Goal: Task Accomplishment & Management: Complete application form

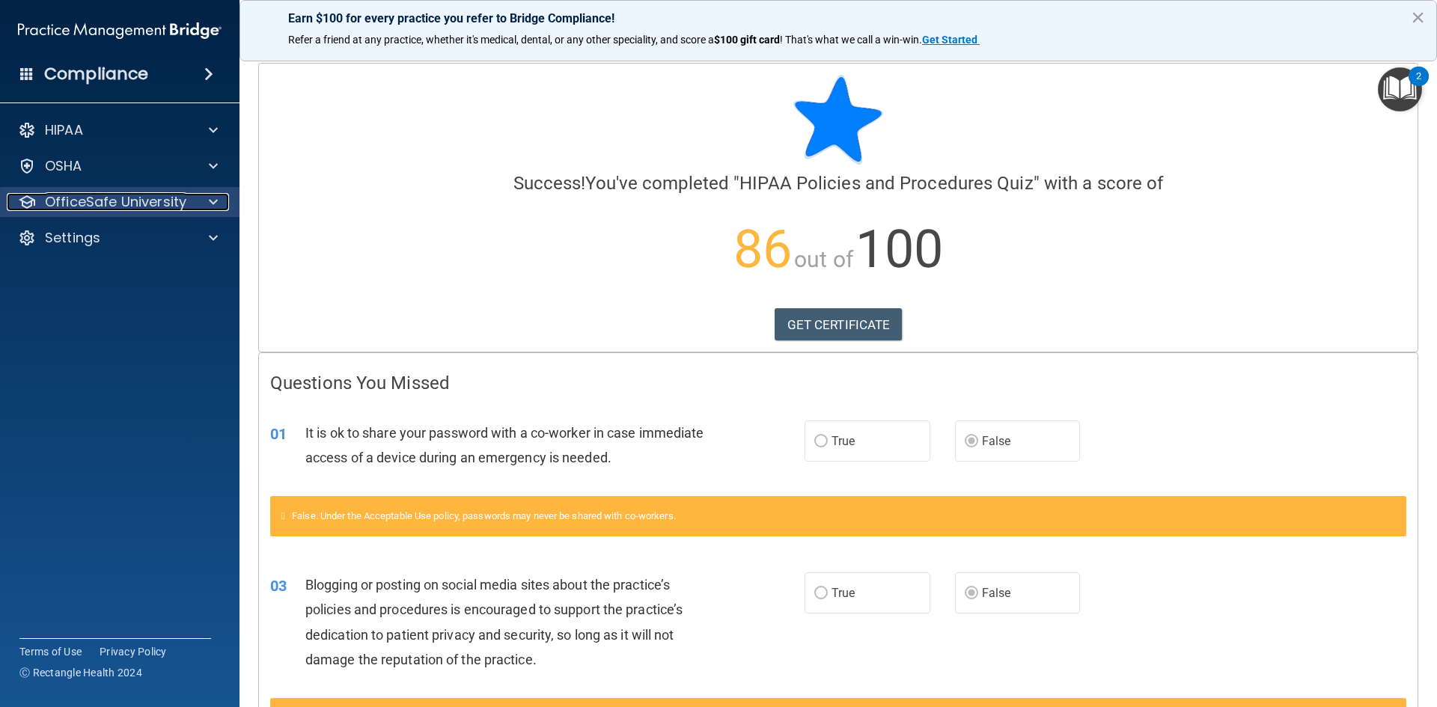
click at [134, 199] on p "OfficeSafe University" at bounding box center [115, 202] width 141 height 18
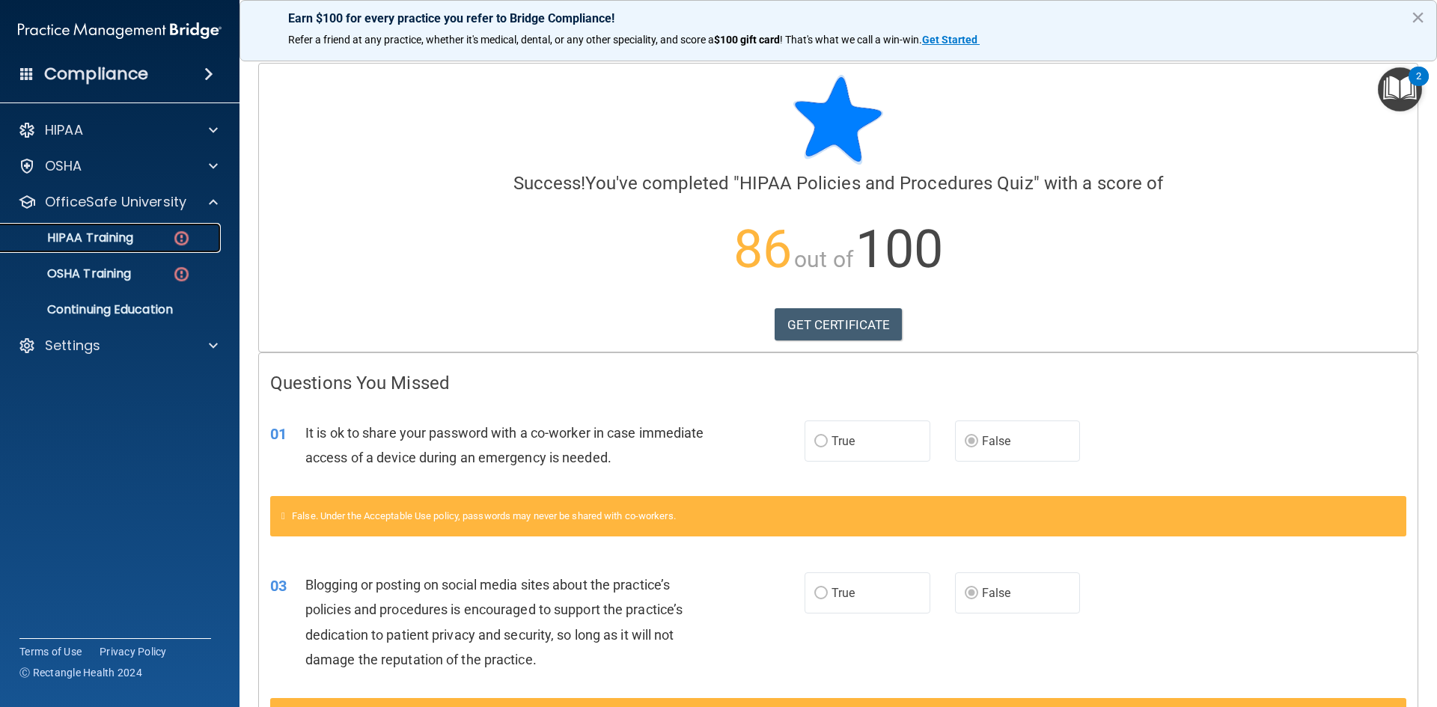
click at [180, 234] on img at bounding box center [181, 238] width 19 height 19
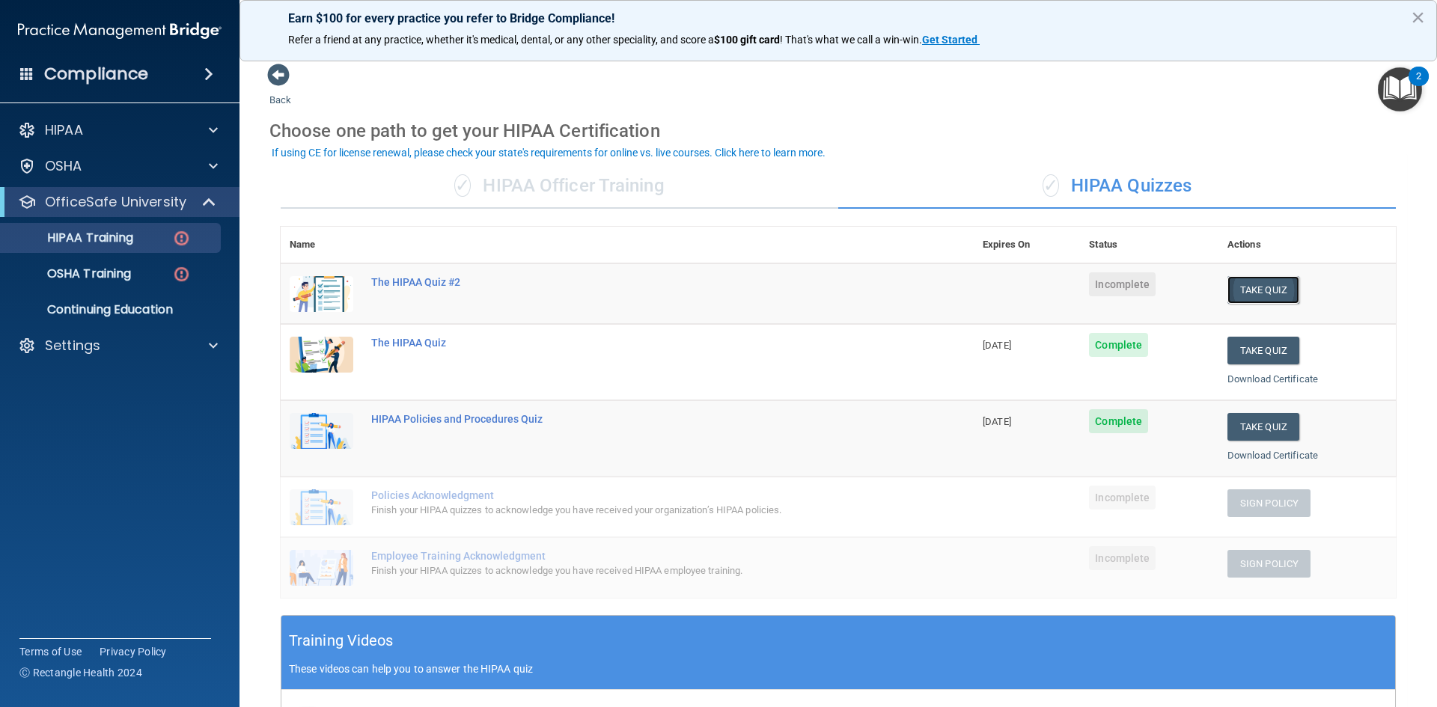
click at [1271, 287] on button "Take Quiz" at bounding box center [1264, 290] width 72 height 28
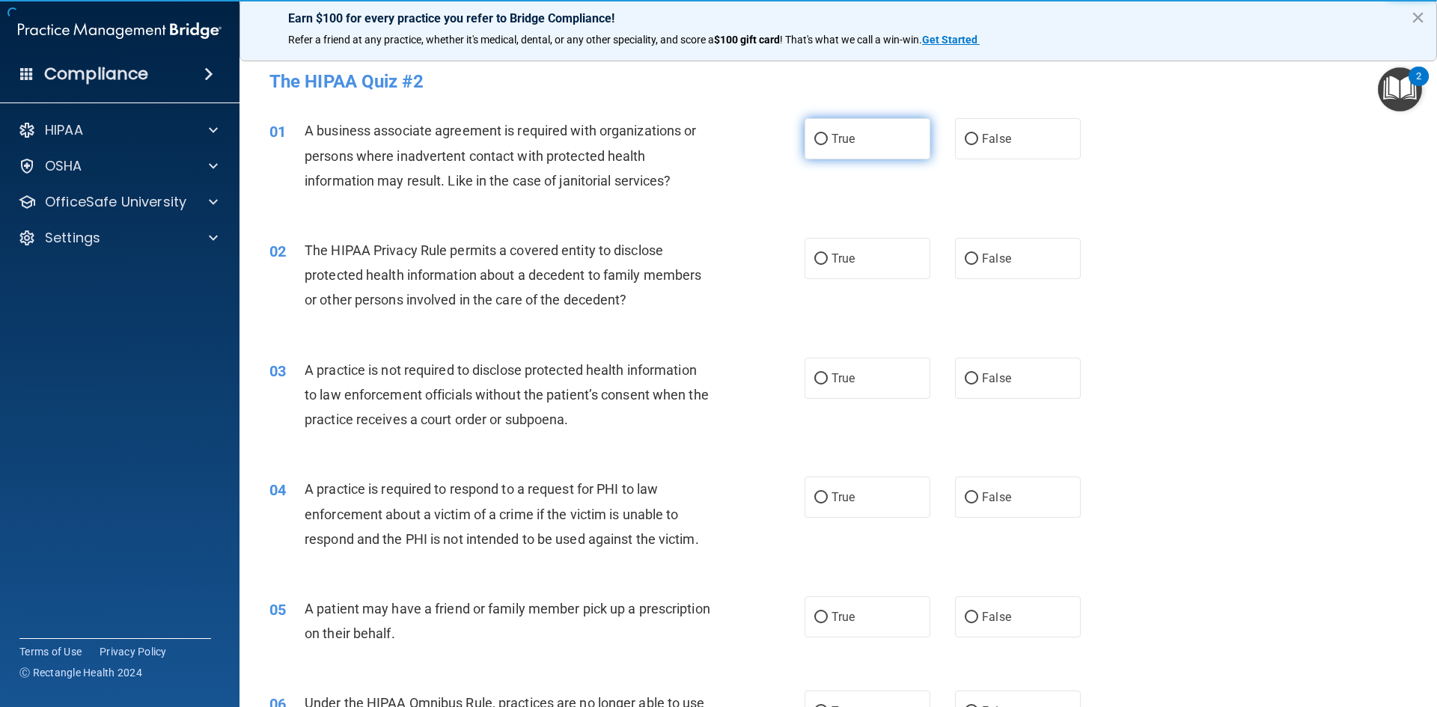
click at [814, 139] on input "True" at bounding box center [820, 139] width 13 height 11
radio input "true"
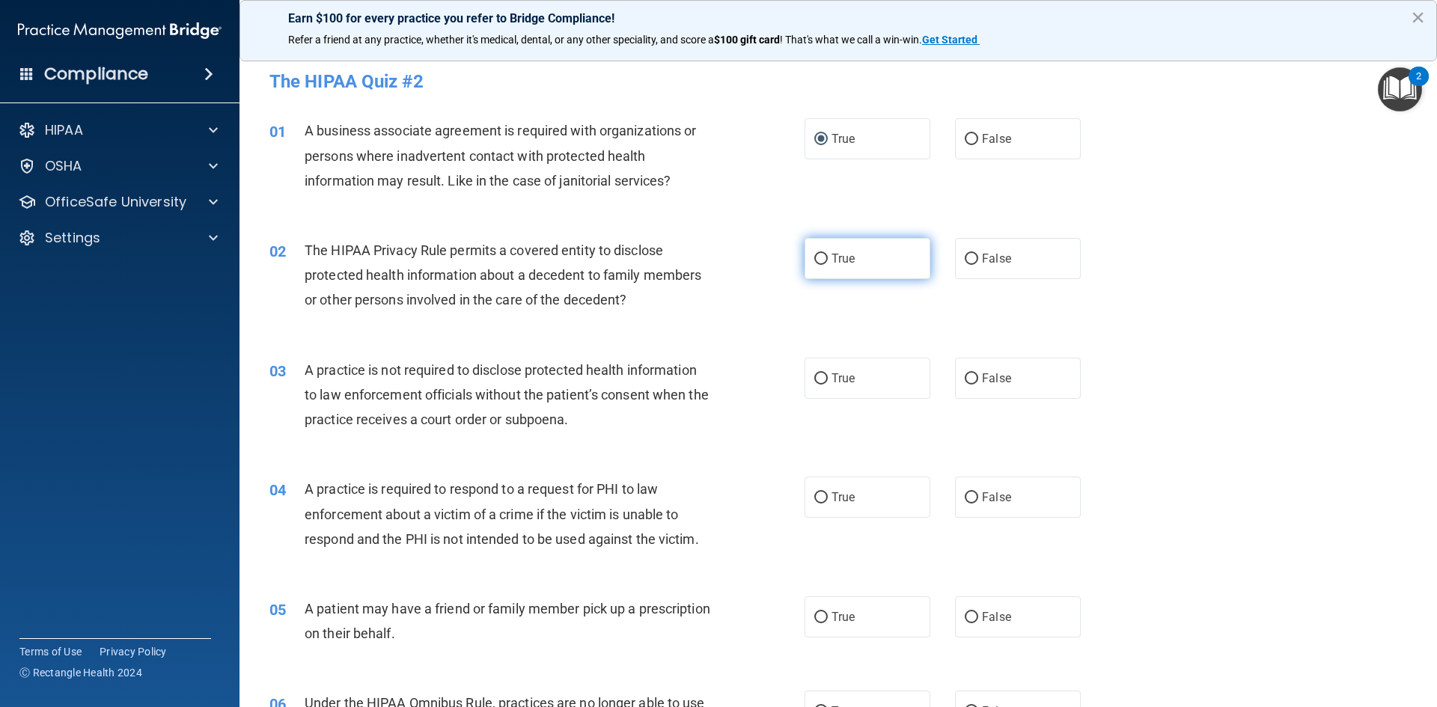
click at [814, 260] on input "True" at bounding box center [820, 259] width 13 height 11
radio input "true"
drag, startPoint x: 817, startPoint y: 380, endPoint x: 821, endPoint y: 401, distance: 22.0
click at [817, 380] on input "True" at bounding box center [820, 379] width 13 height 11
radio input "true"
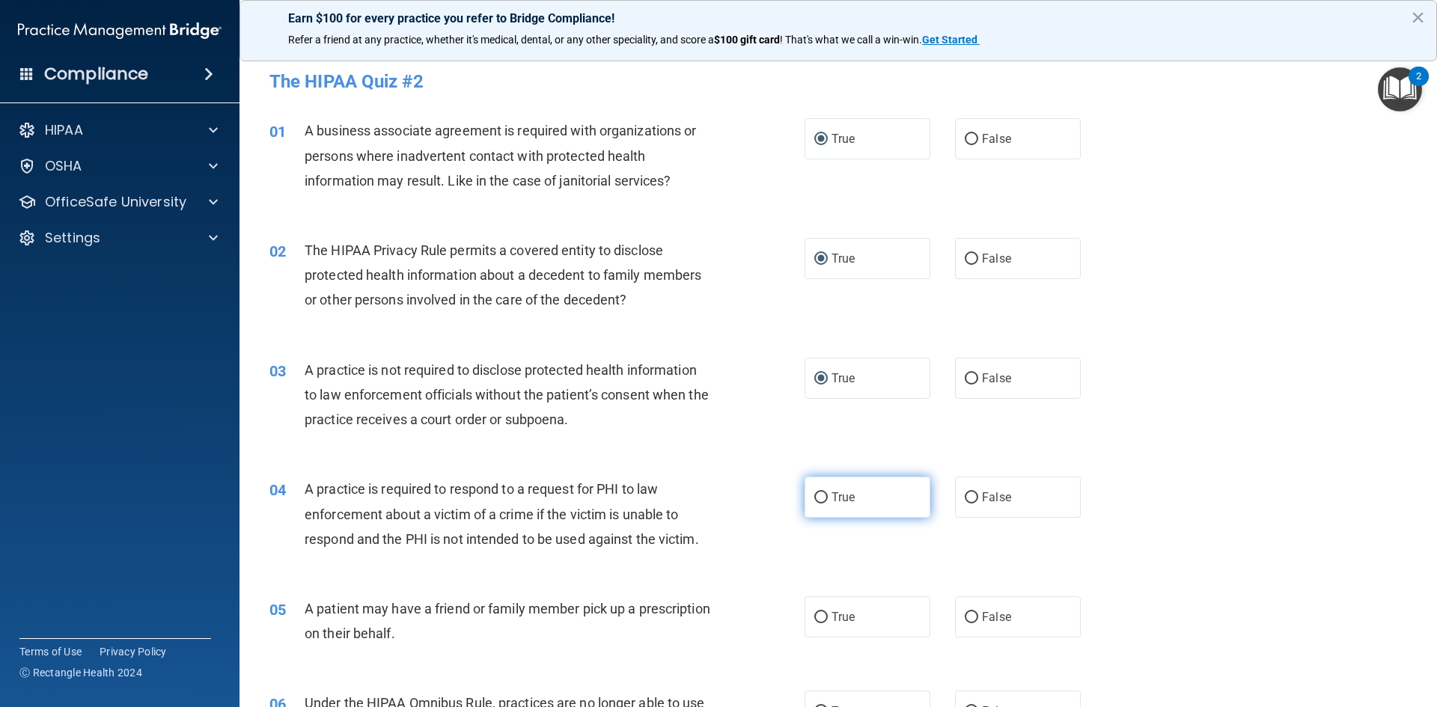
click at [815, 495] on input "True" at bounding box center [820, 498] width 13 height 11
radio input "true"
click at [819, 625] on label "True" at bounding box center [868, 617] width 126 height 41
click at [819, 624] on input "True" at bounding box center [820, 617] width 13 height 11
radio input "true"
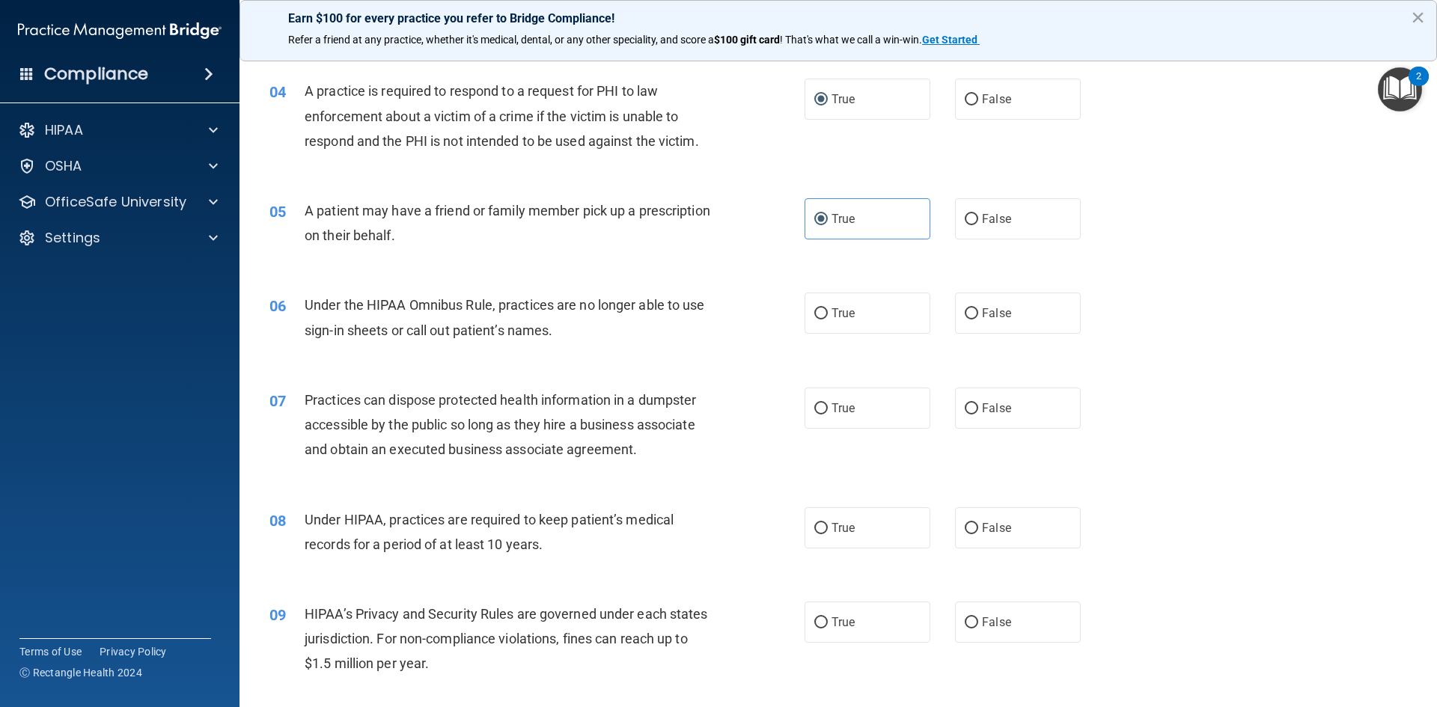
scroll to position [370, 0]
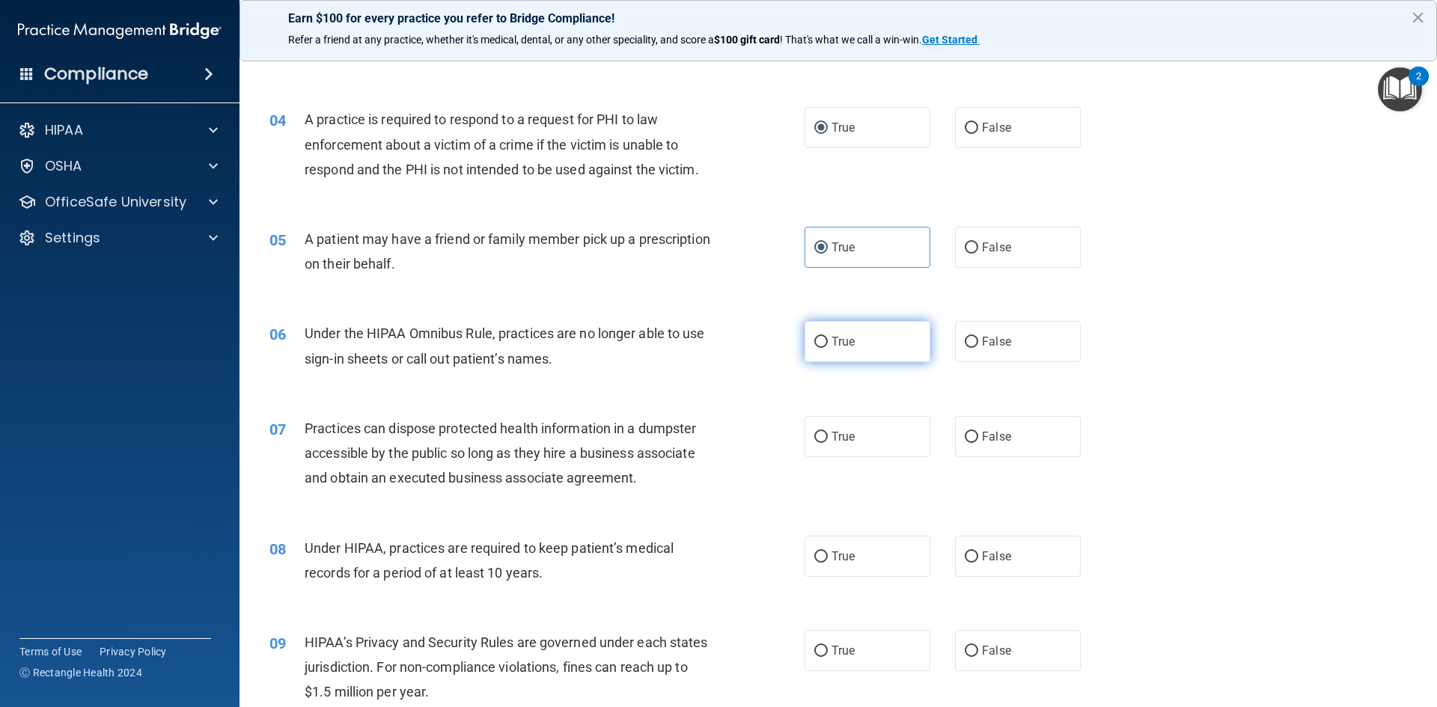
click at [821, 344] on input "True" at bounding box center [820, 342] width 13 height 11
radio input "true"
click at [816, 437] on input "True" at bounding box center [820, 437] width 13 height 11
radio input "true"
click at [819, 555] on input "True" at bounding box center [820, 557] width 13 height 11
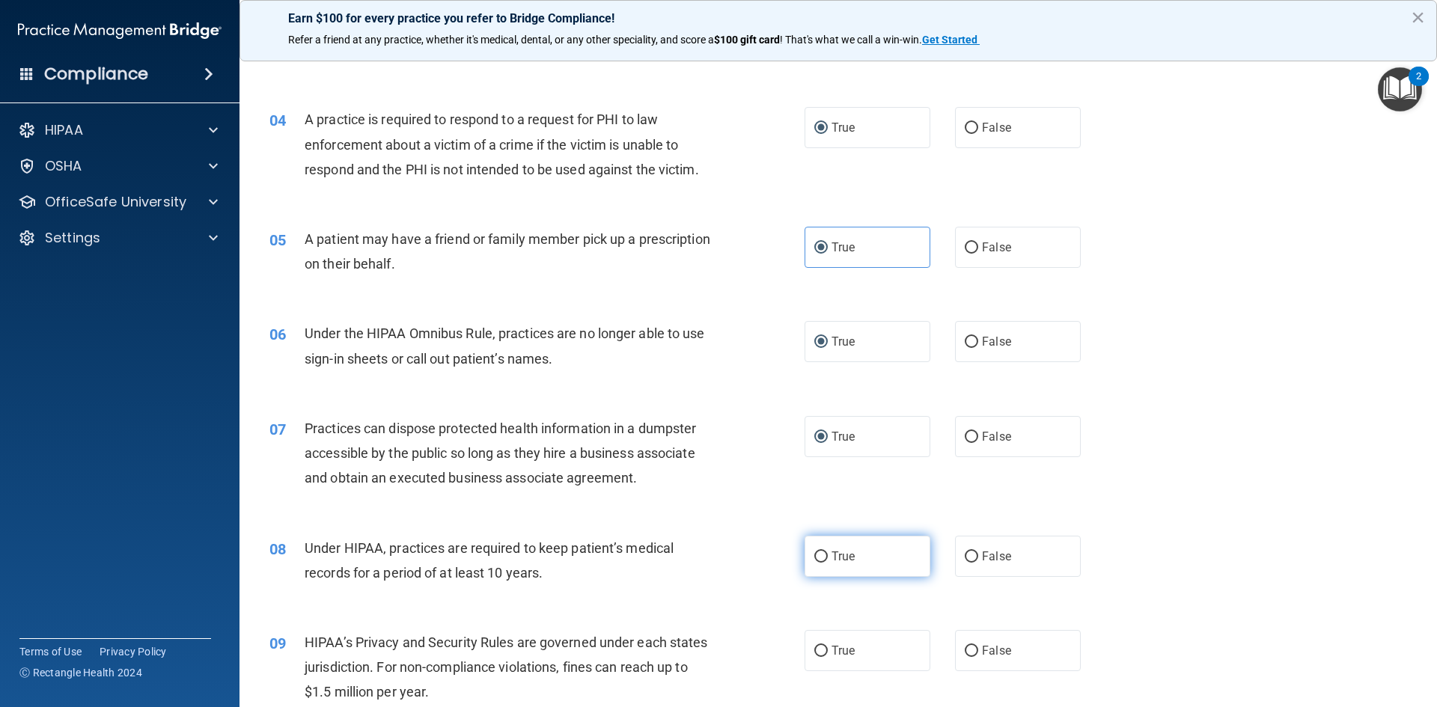
radio input "true"
click at [819, 652] on input "True" at bounding box center [820, 651] width 13 height 11
radio input "true"
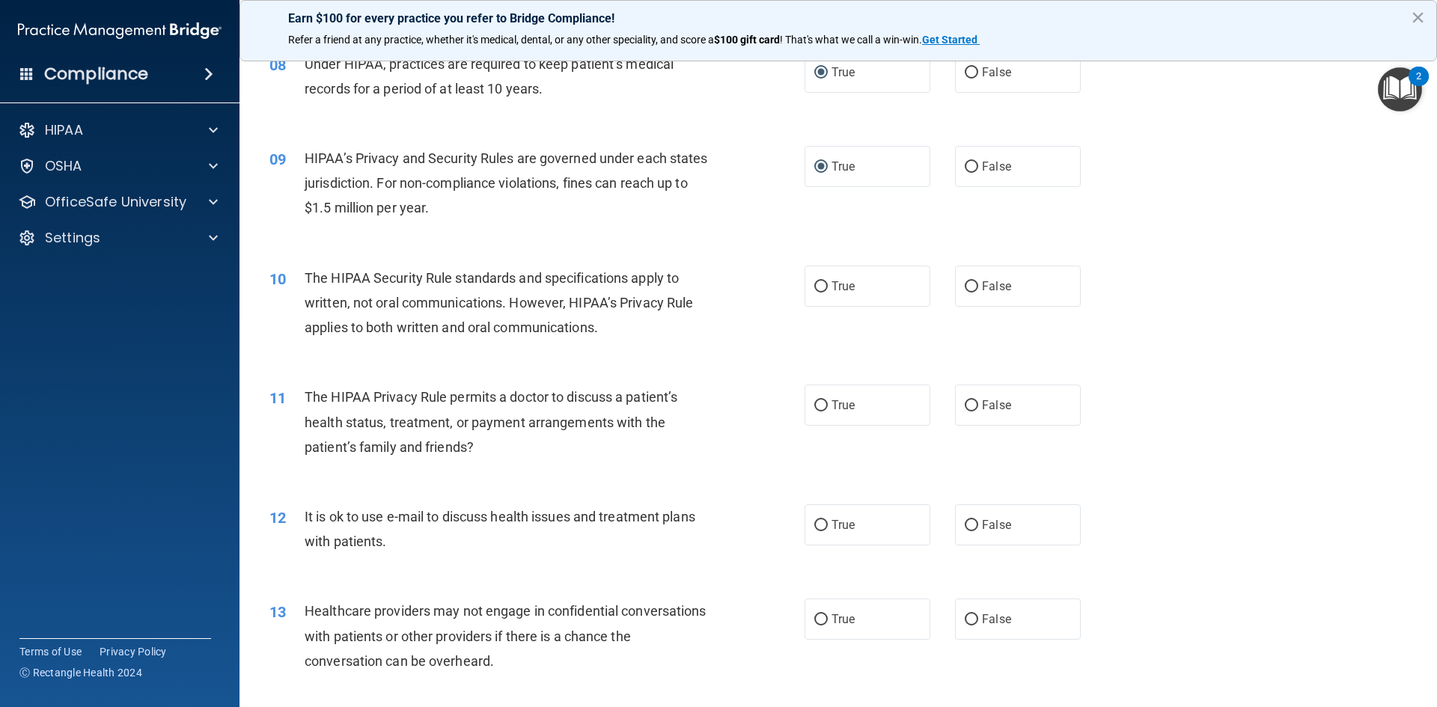
scroll to position [866, 0]
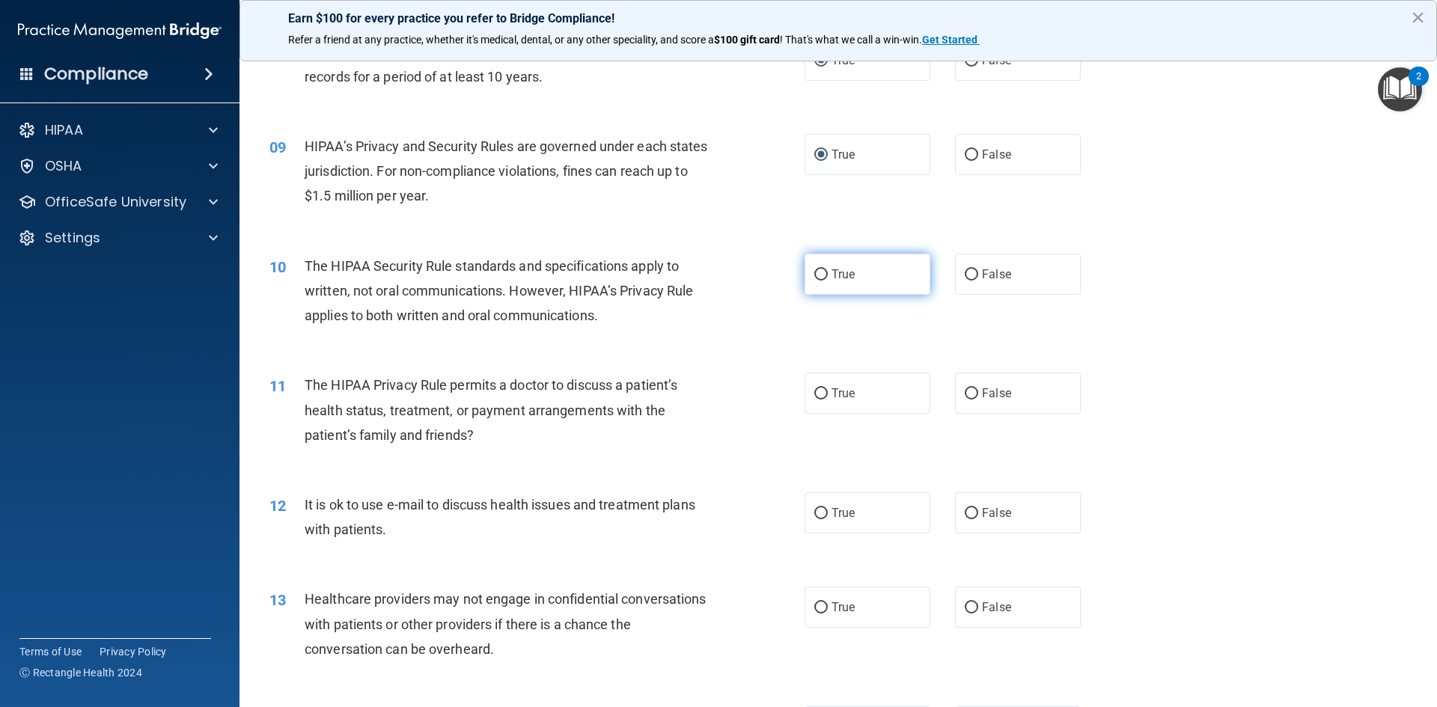
click at [819, 283] on label "True" at bounding box center [868, 274] width 126 height 41
click at [819, 281] on input "True" at bounding box center [820, 274] width 13 height 11
radio input "true"
click at [823, 388] on label "True" at bounding box center [868, 393] width 126 height 41
click at [823, 388] on input "True" at bounding box center [820, 393] width 13 height 11
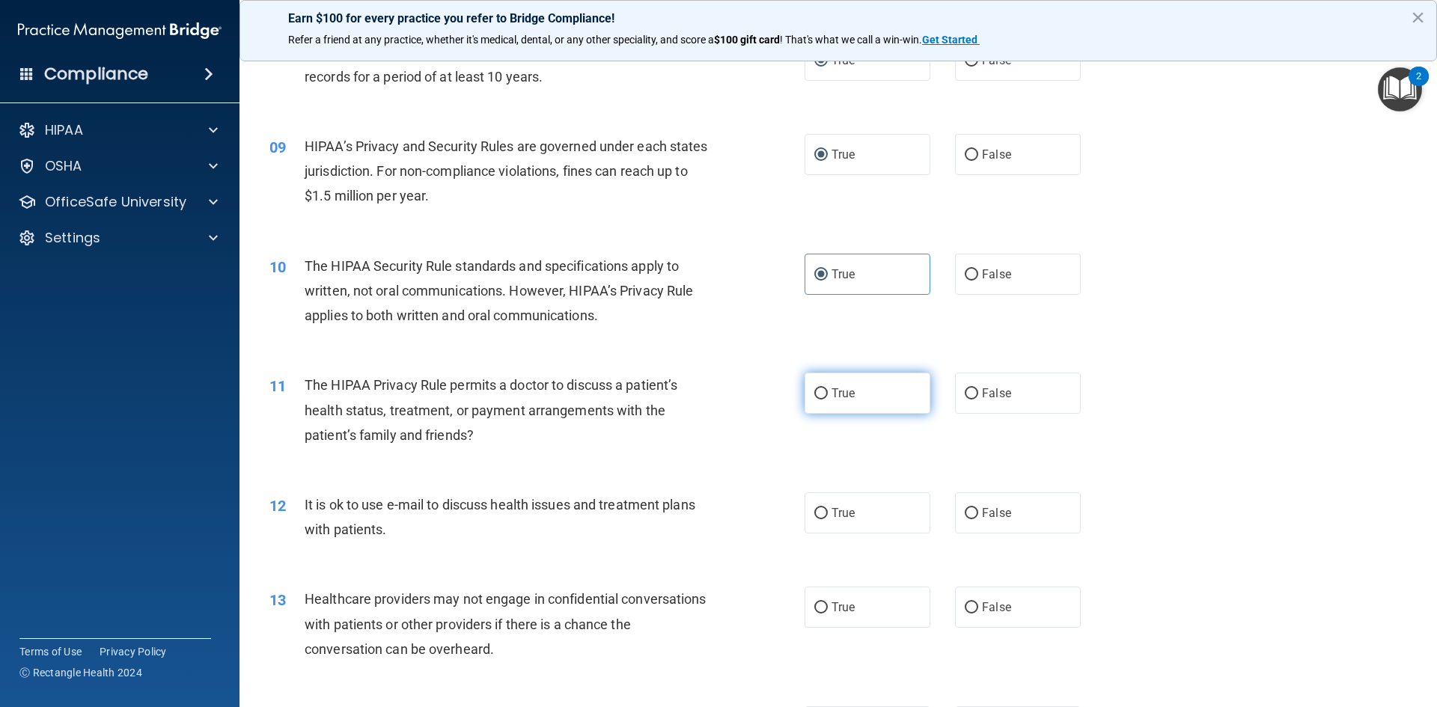
radio input "true"
click at [820, 511] on input "True" at bounding box center [820, 513] width 13 height 11
radio input "true"
click at [820, 607] on input "True" at bounding box center [820, 608] width 13 height 11
radio input "true"
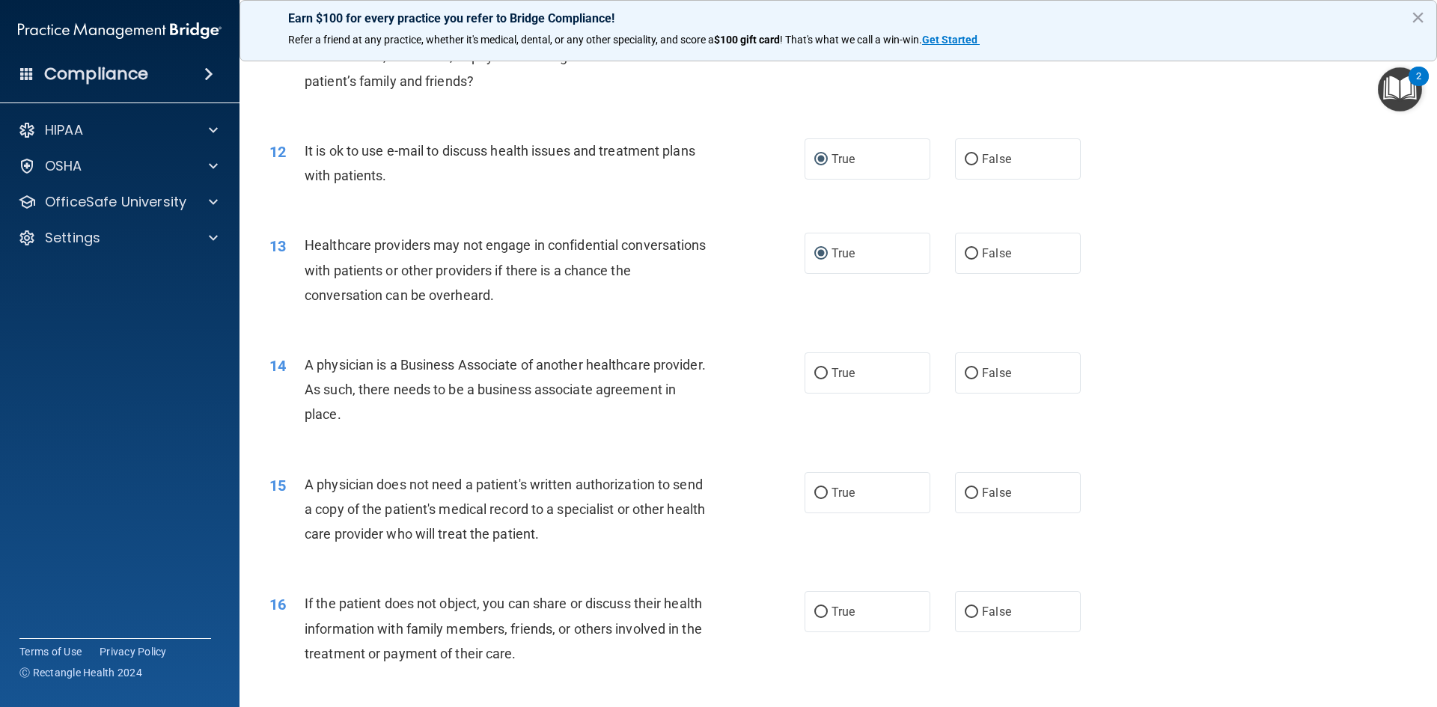
scroll to position [1386, 0]
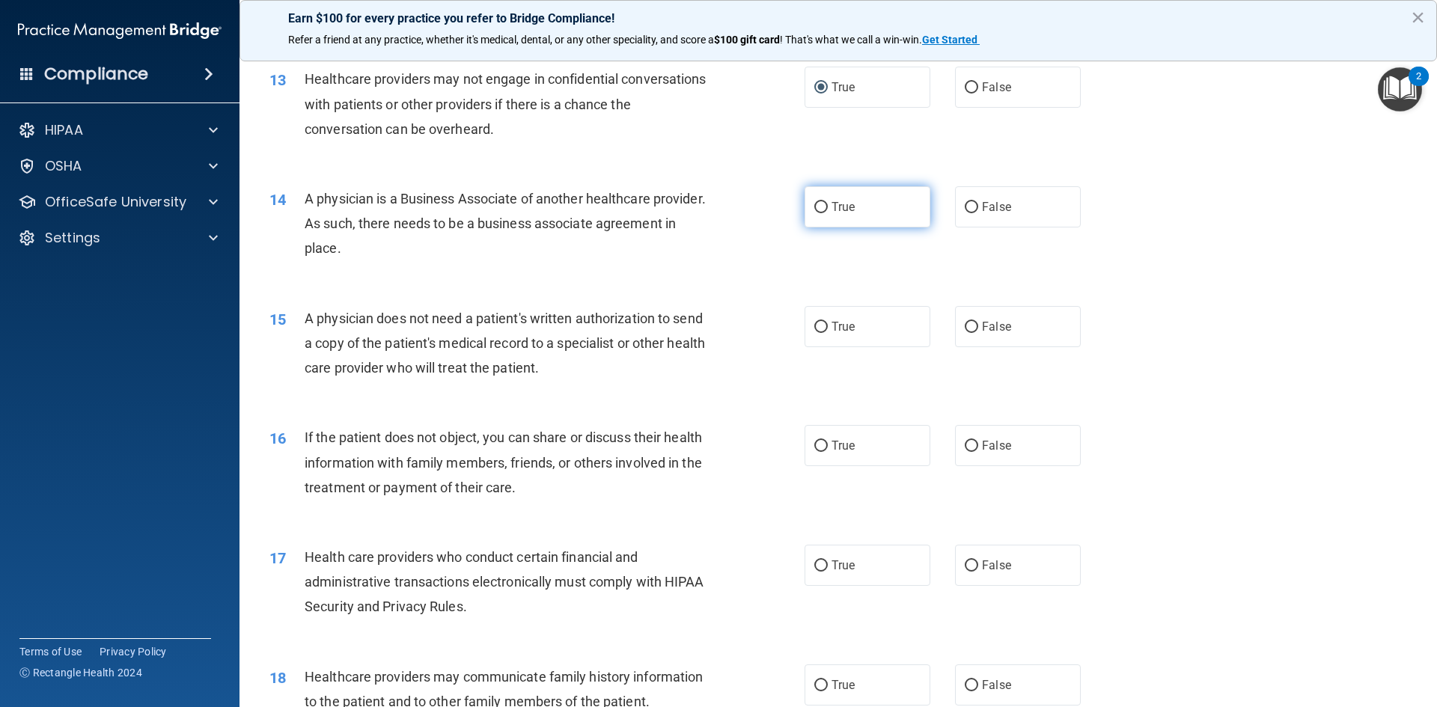
click at [817, 211] on input "True" at bounding box center [820, 207] width 13 height 11
radio input "true"
click at [820, 325] on input "True" at bounding box center [820, 327] width 13 height 11
radio input "true"
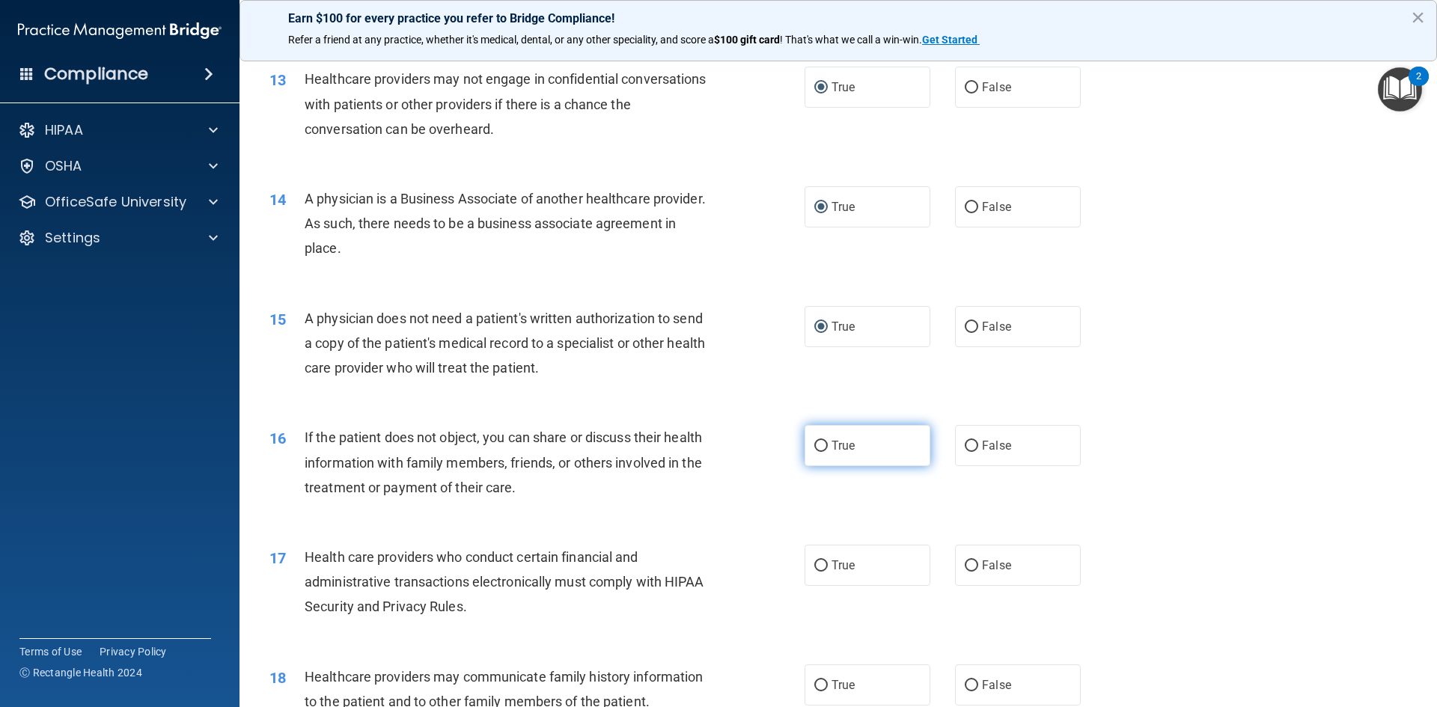
click at [814, 442] on input "True" at bounding box center [820, 446] width 13 height 11
radio input "true"
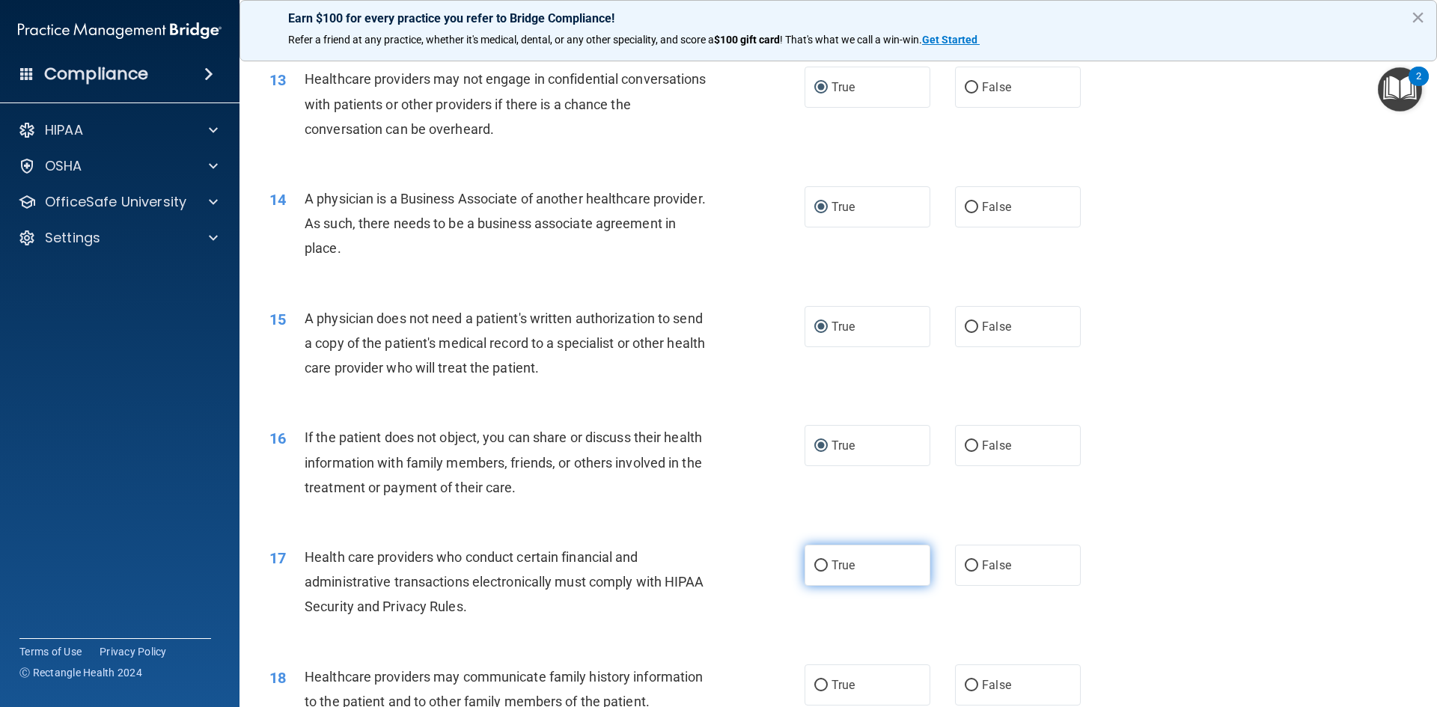
click at [817, 563] on input "True" at bounding box center [820, 566] width 13 height 11
radio input "true"
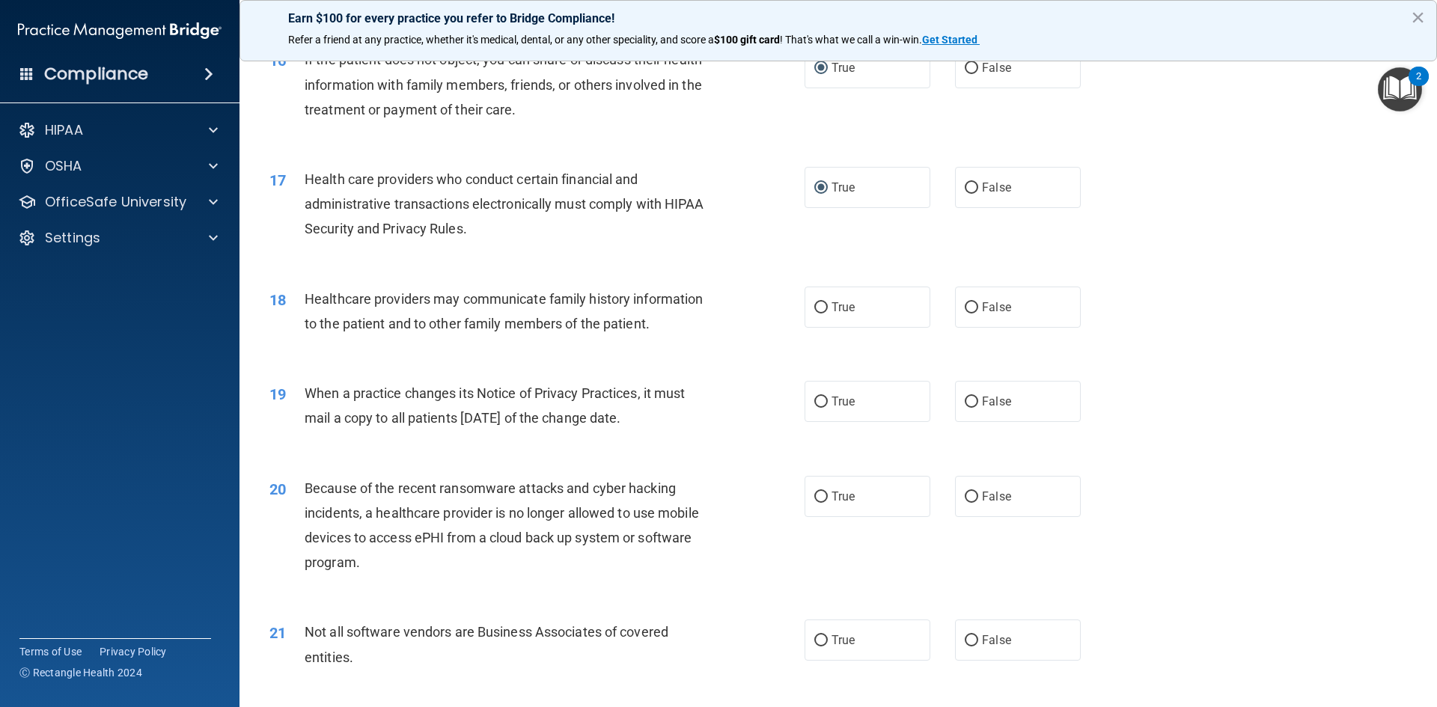
scroll to position [1781, 0]
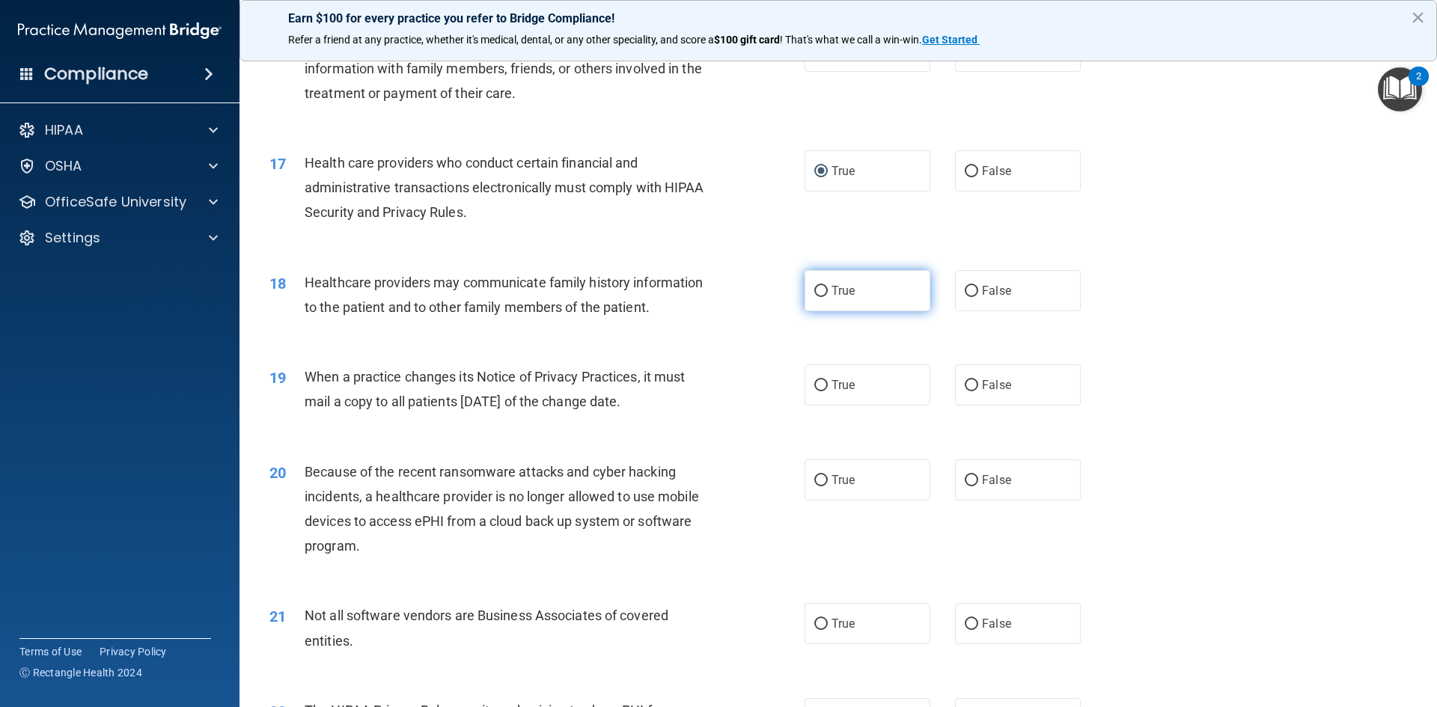
click at [814, 297] on label "True" at bounding box center [868, 290] width 126 height 41
click at [814, 297] on input "True" at bounding box center [820, 291] width 13 height 11
radio input "true"
click at [816, 386] on input "True" at bounding box center [820, 385] width 13 height 11
radio input "true"
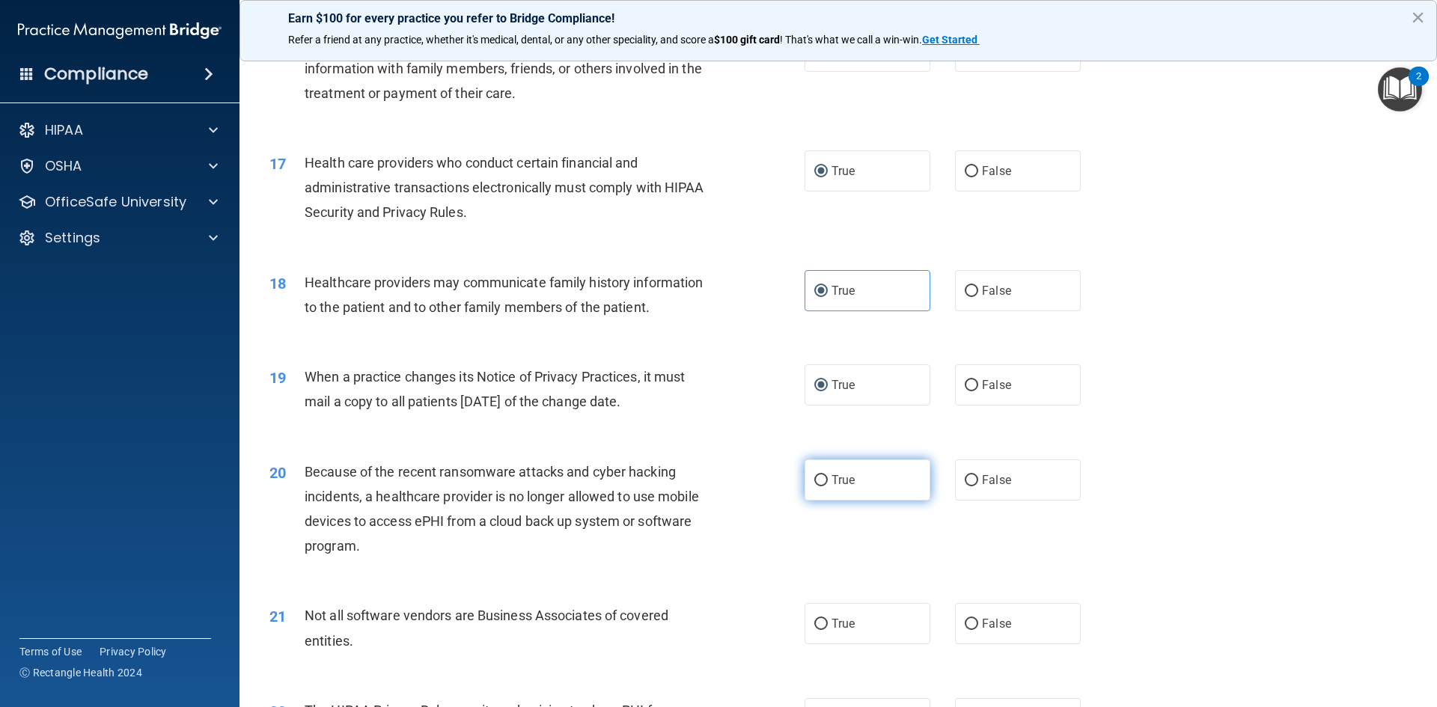
click at [814, 481] on input "True" at bounding box center [820, 480] width 13 height 11
radio input "true"
click at [822, 627] on input "True" at bounding box center [820, 624] width 13 height 11
radio input "true"
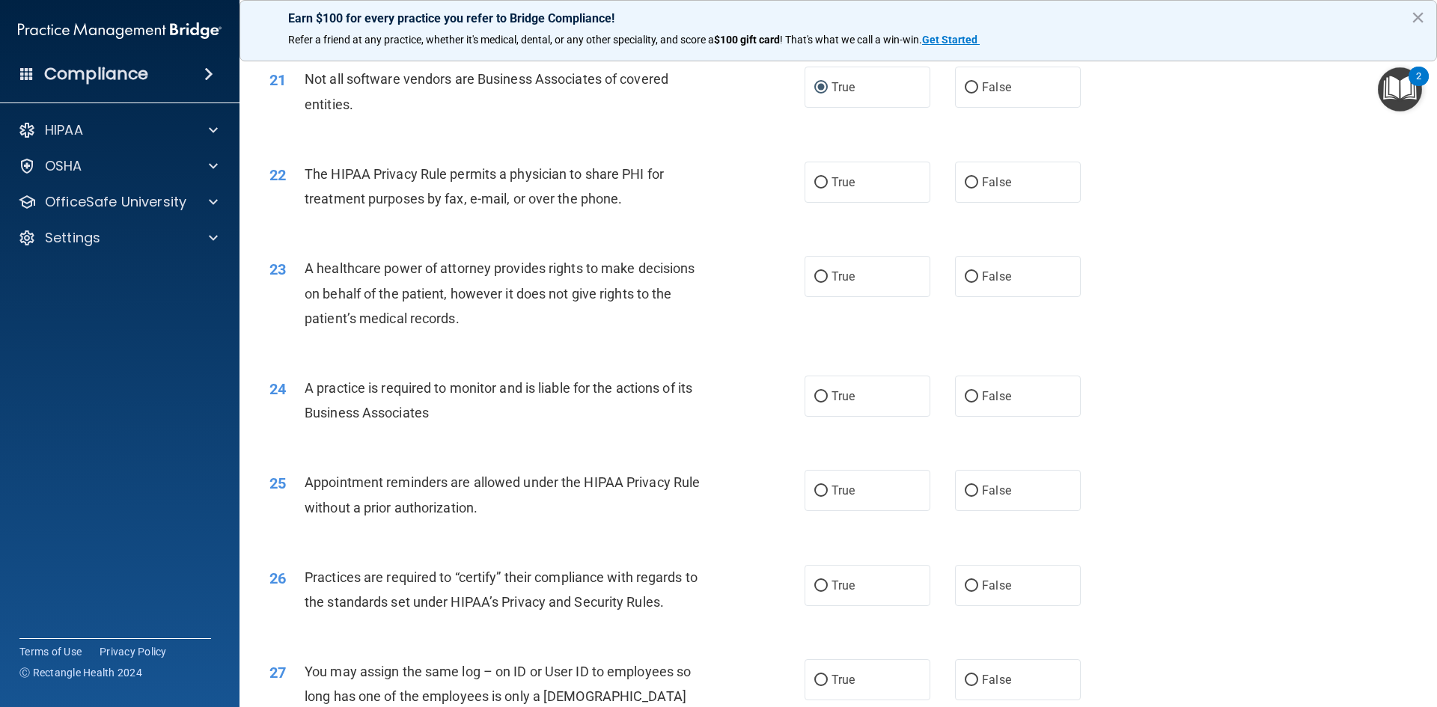
scroll to position [2306, 0]
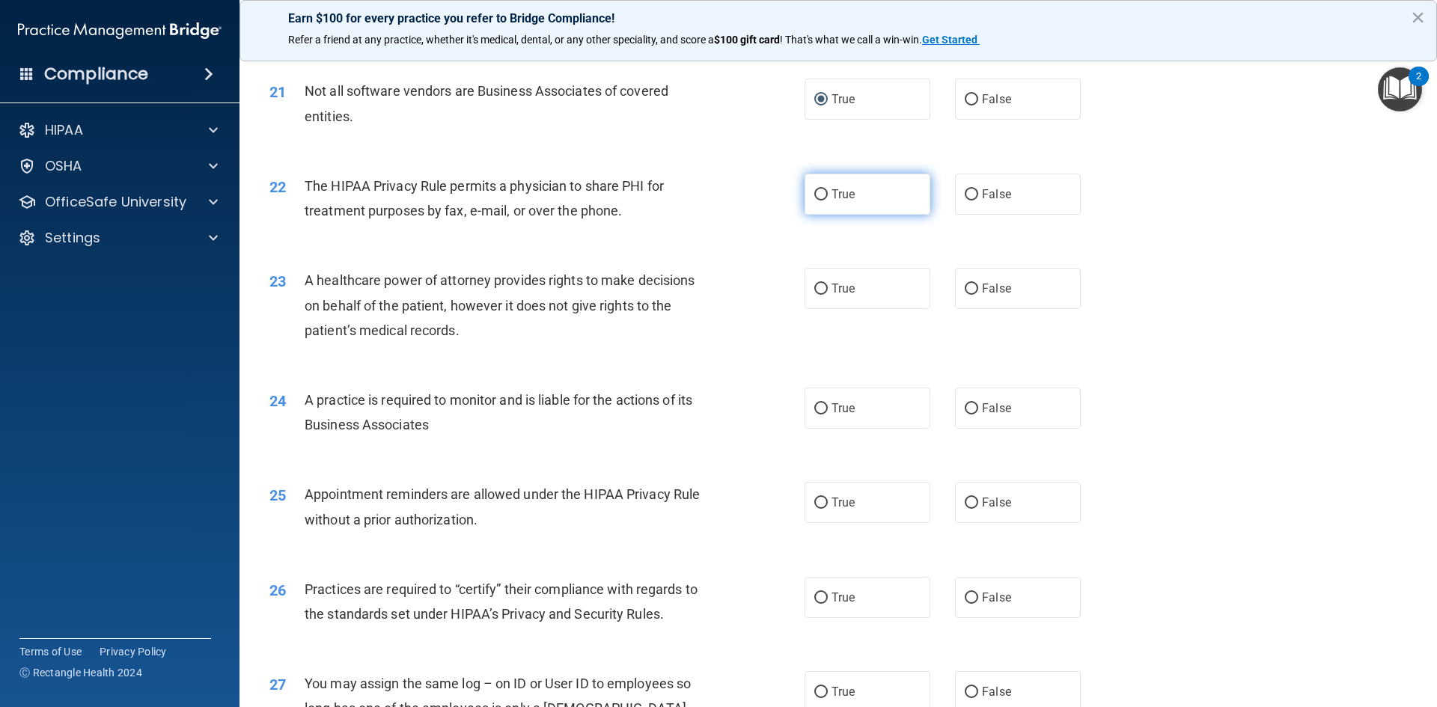
click at [816, 195] on input "True" at bounding box center [820, 194] width 13 height 11
radio input "true"
click at [815, 286] on input "True" at bounding box center [820, 289] width 13 height 11
radio input "true"
click at [824, 407] on label "True" at bounding box center [868, 408] width 126 height 41
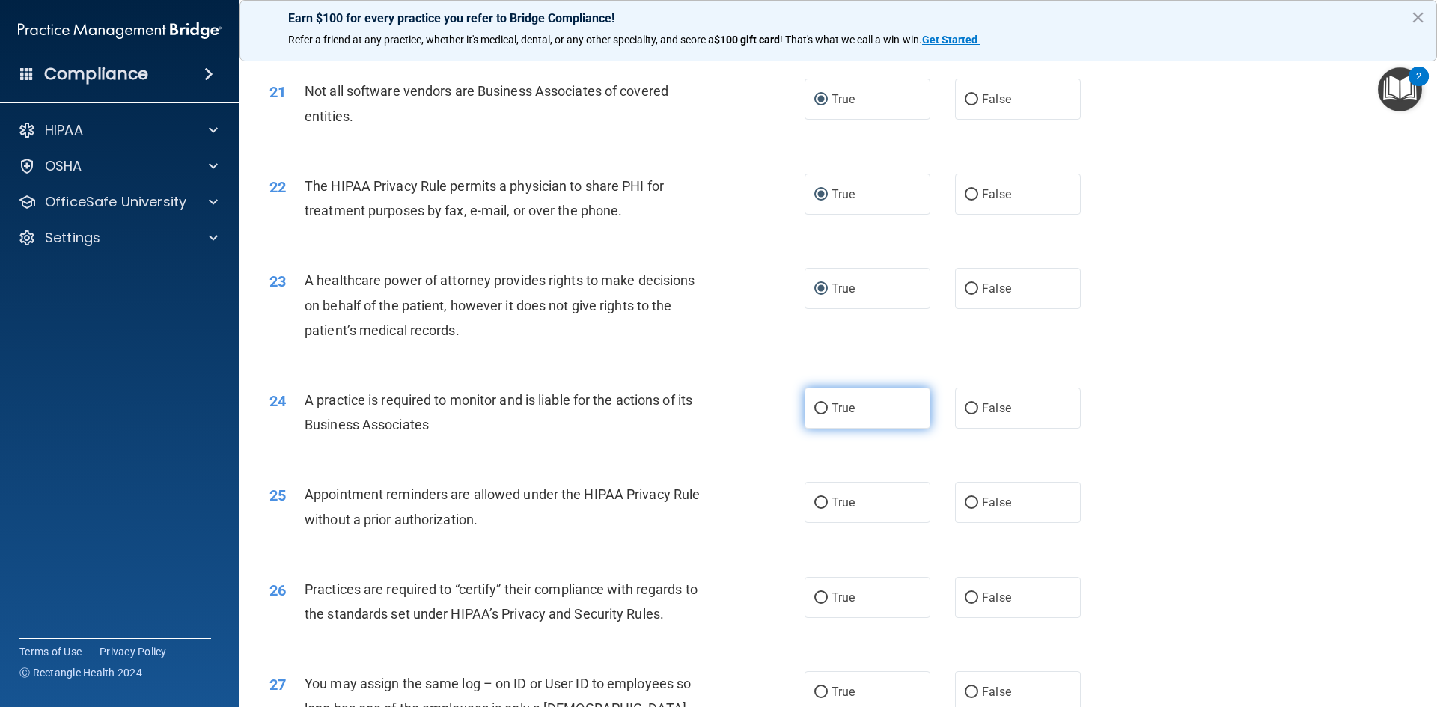
click at [824, 407] on input "True" at bounding box center [820, 408] width 13 height 11
radio input "true"
click at [822, 504] on input "True" at bounding box center [820, 503] width 13 height 11
radio input "true"
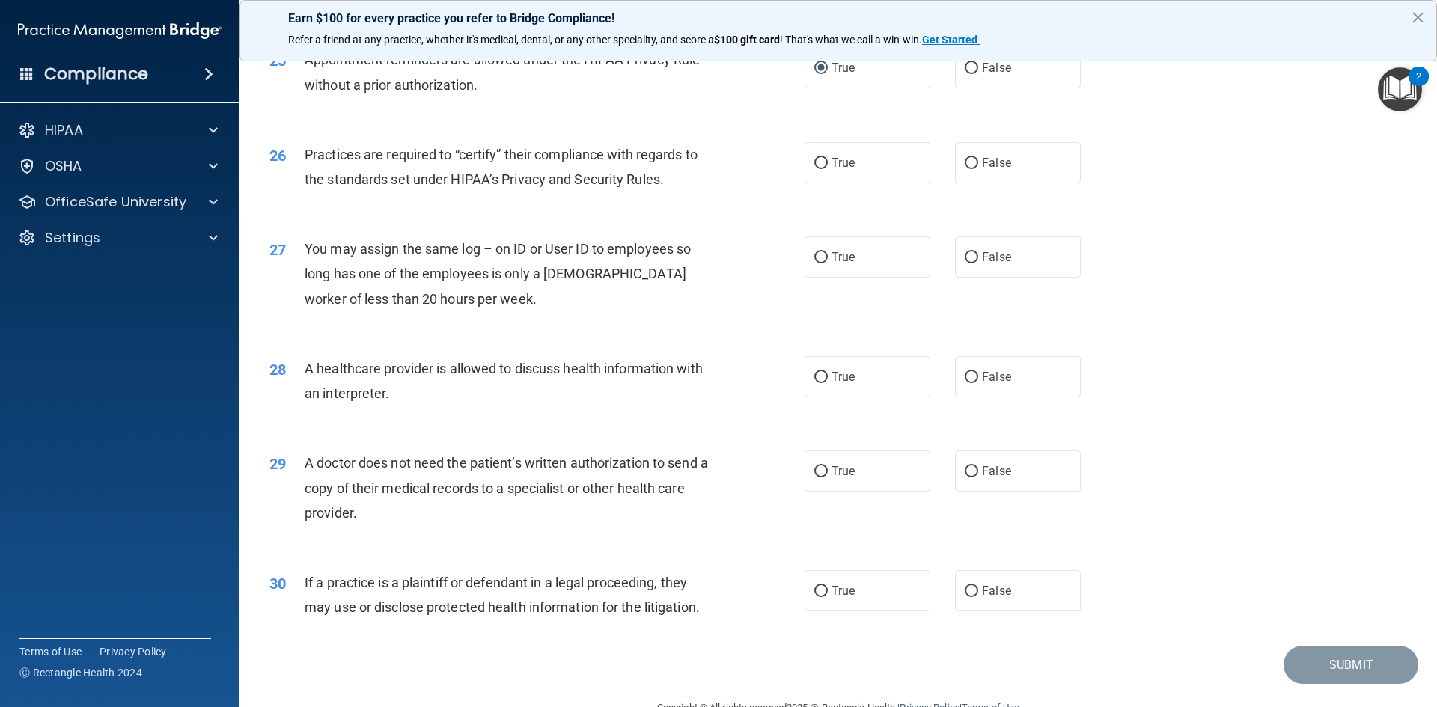
scroll to position [2769, 0]
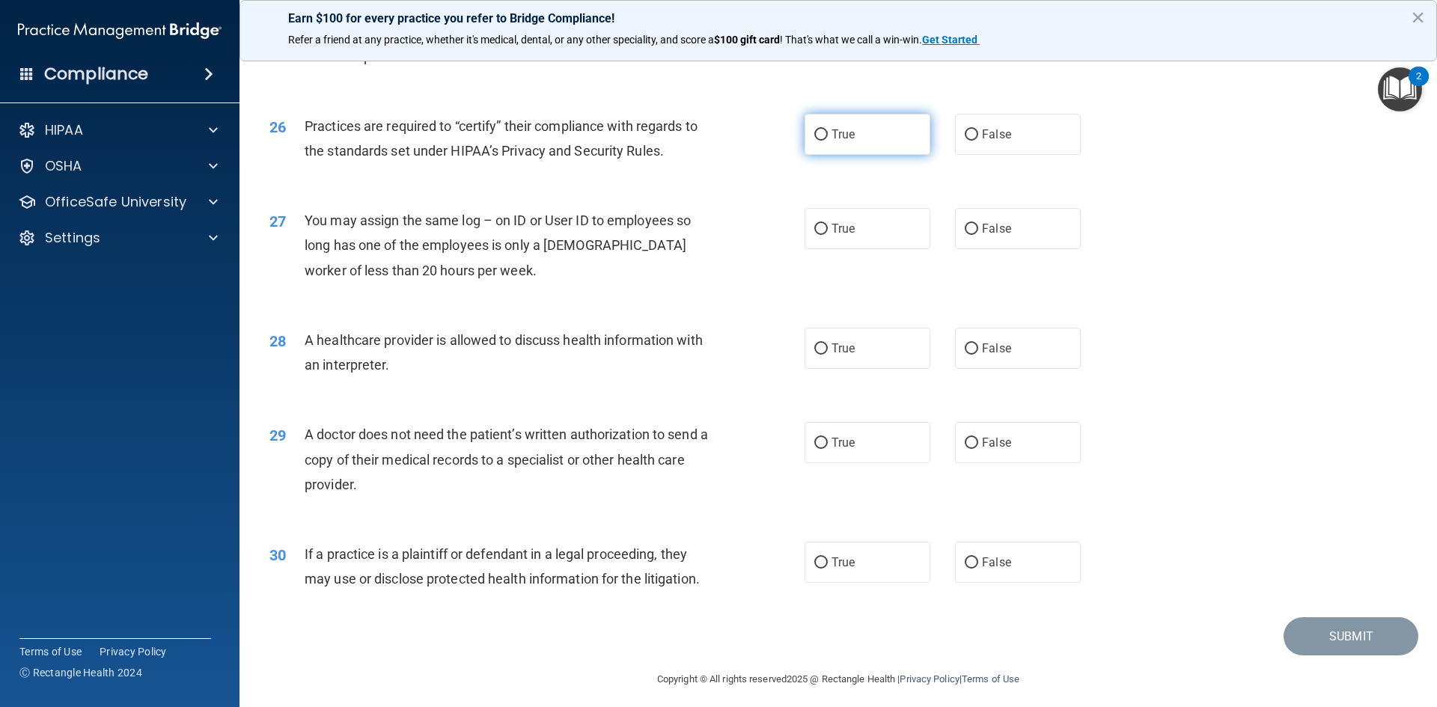
click at [817, 131] on input "True" at bounding box center [820, 134] width 13 height 11
radio input "true"
click at [817, 226] on input "True" at bounding box center [820, 229] width 13 height 11
radio input "true"
click at [814, 347] on input "True" at bounding box center [820, 349] width 13 height 11
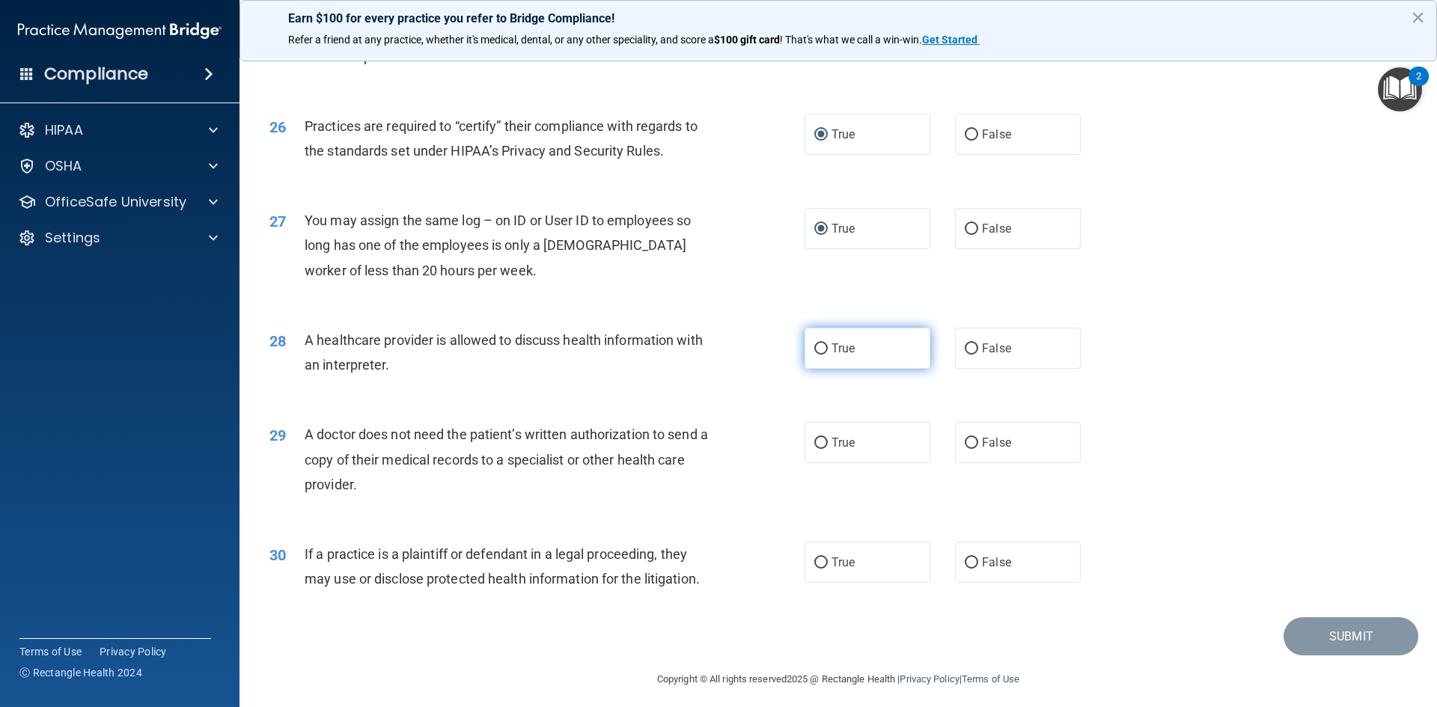
radio input "true"
click at [817, 444] on input "True" at bounding box center [820, 443] width 13 height 11
radio input "true"
click at [817, 564] on input "True" at bounding box center [820, 563] width 13 height 11
radio input "true"
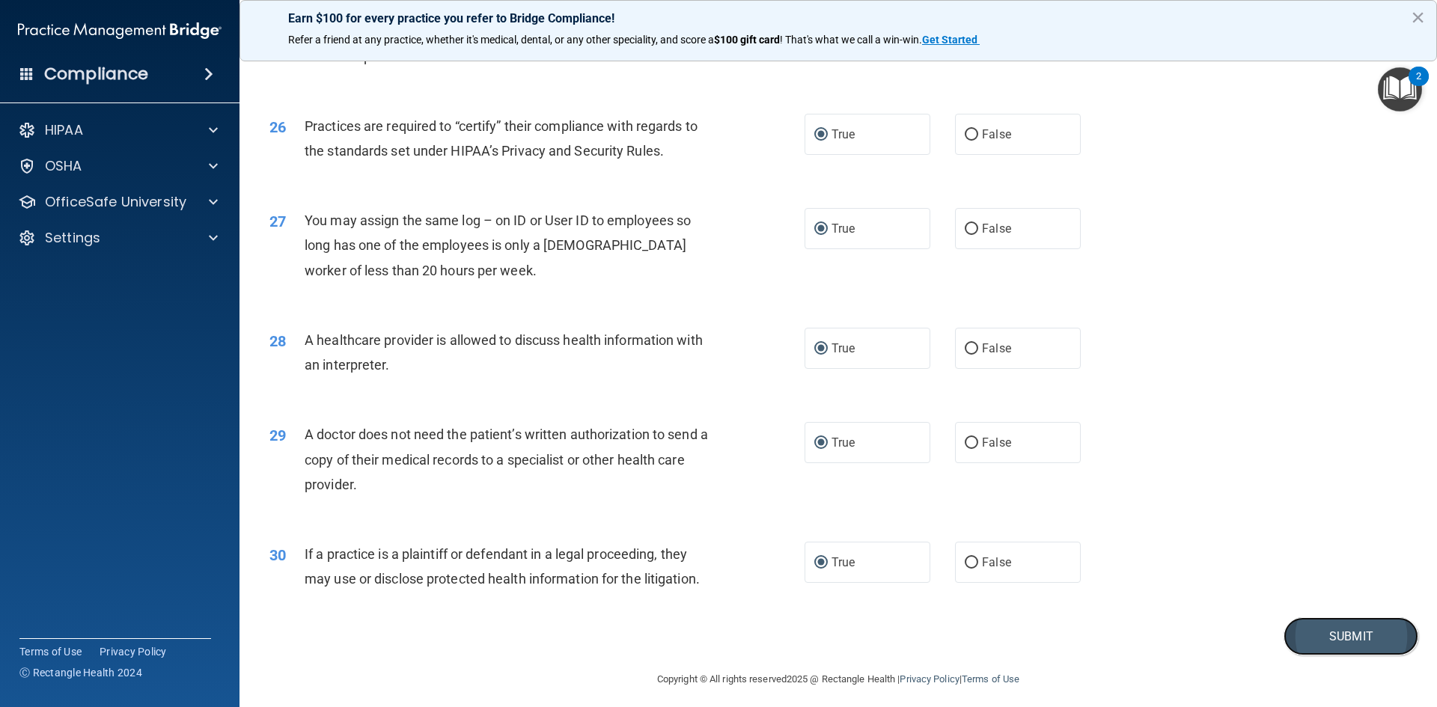
click at [1306, 639] on button "Submit" at bounding box center [1351, 637] width 135 height 38
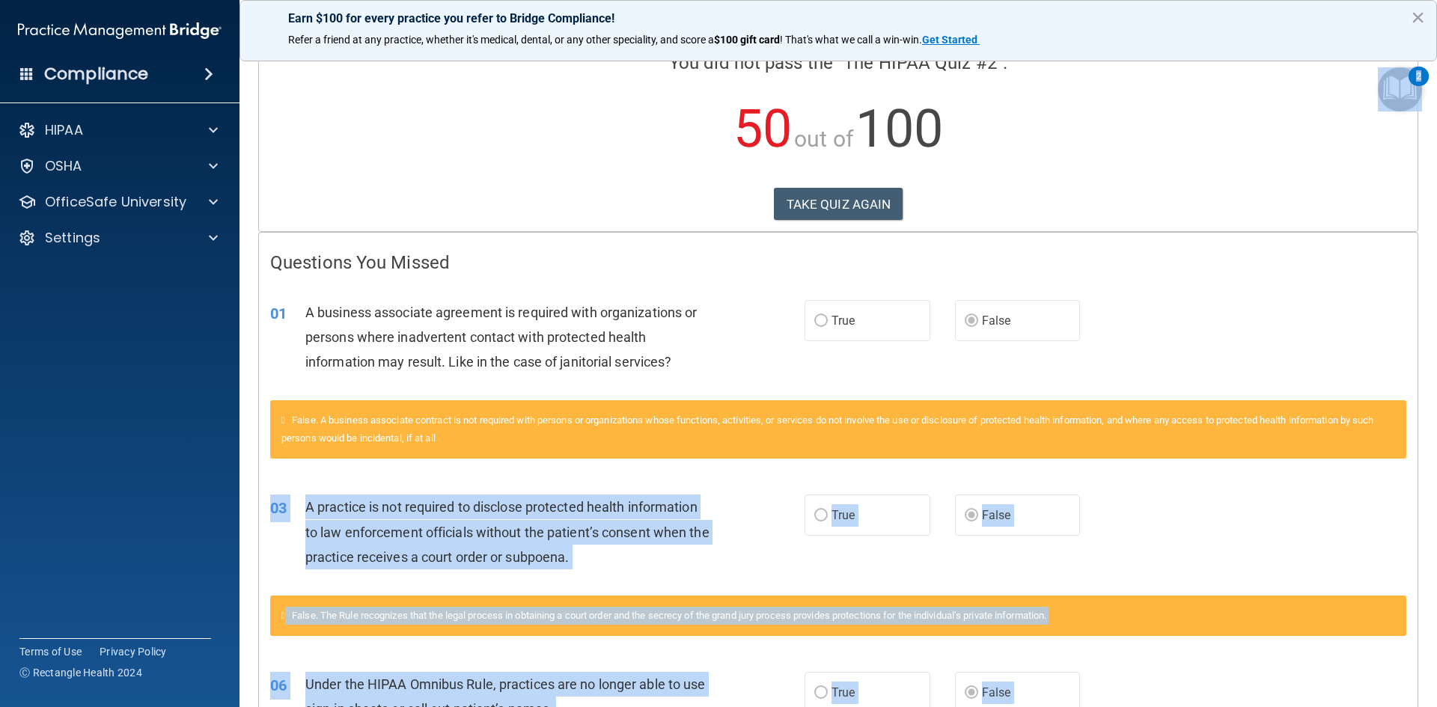
scroll to position [22, 0]
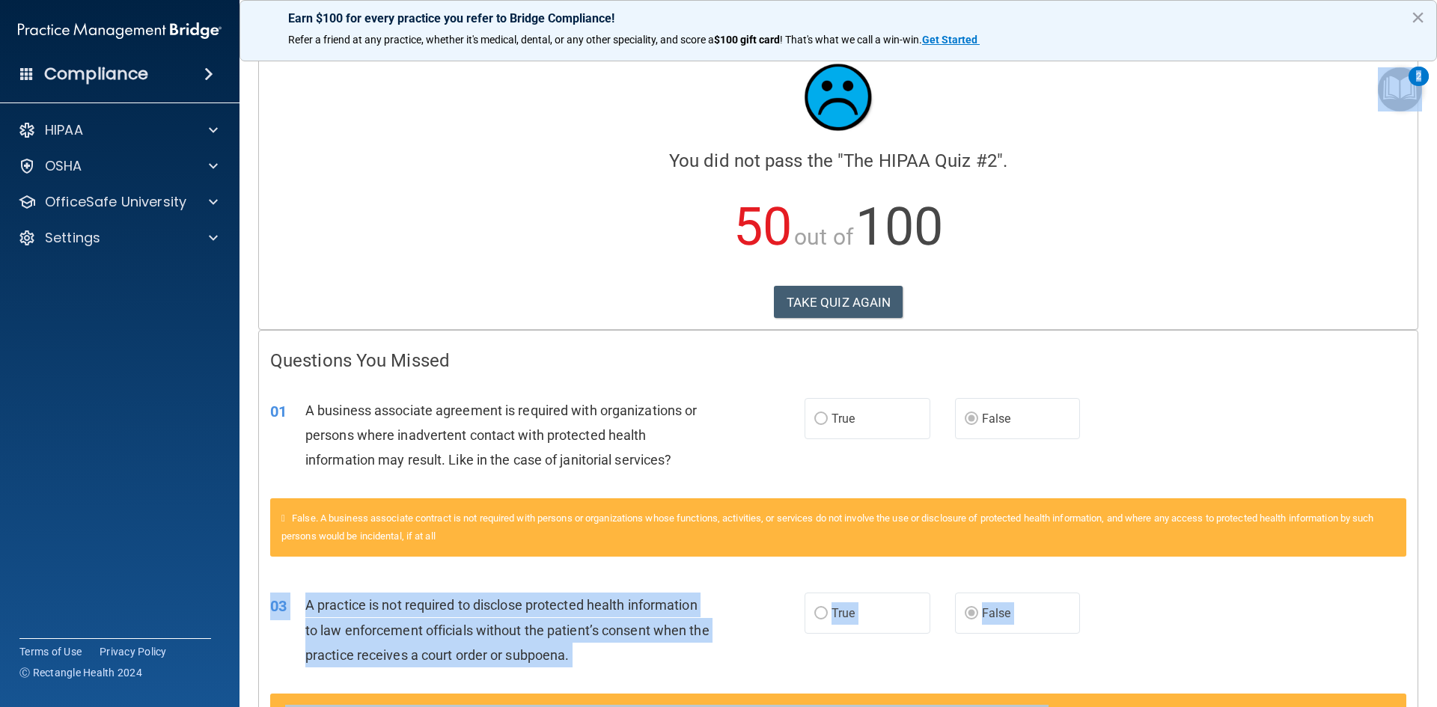
drag, startPoint x: 1433, startPoint y: 567, endPoint x: 1419, endPoint y: 71, distance: 496.5
click at [1419, 71] on body "Compliance HIPAA Documents and Policies Report an Incident Business Associates …" at bounding box center [718, 353] width 1437 height 707
click at [863, 302] on button "TAKE QUIZ AGAIN" at bounding box center [838, 302] width 129 height 33
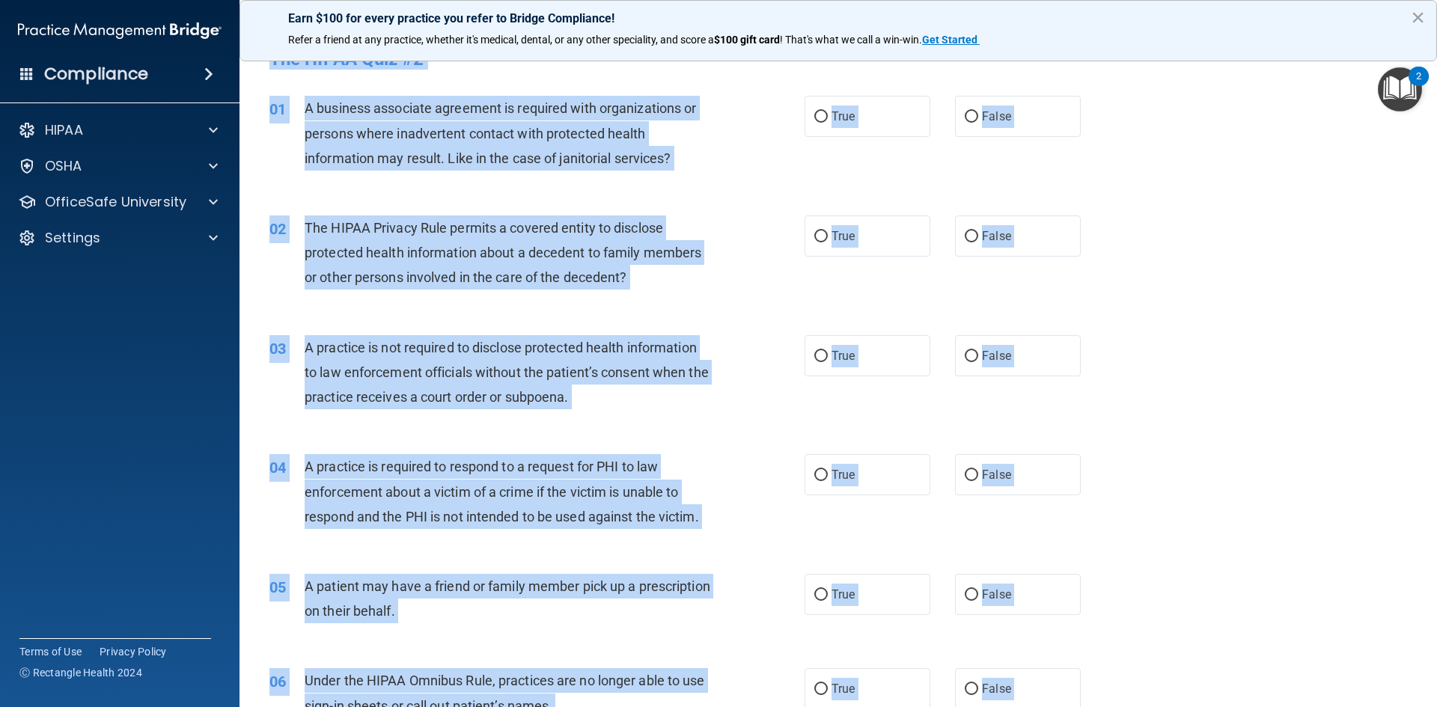
click at [1227, 158] on div "01 A business associate agreement is required with organizations or persons whe…" at bounding box center [838, 137] width 1160 height 120
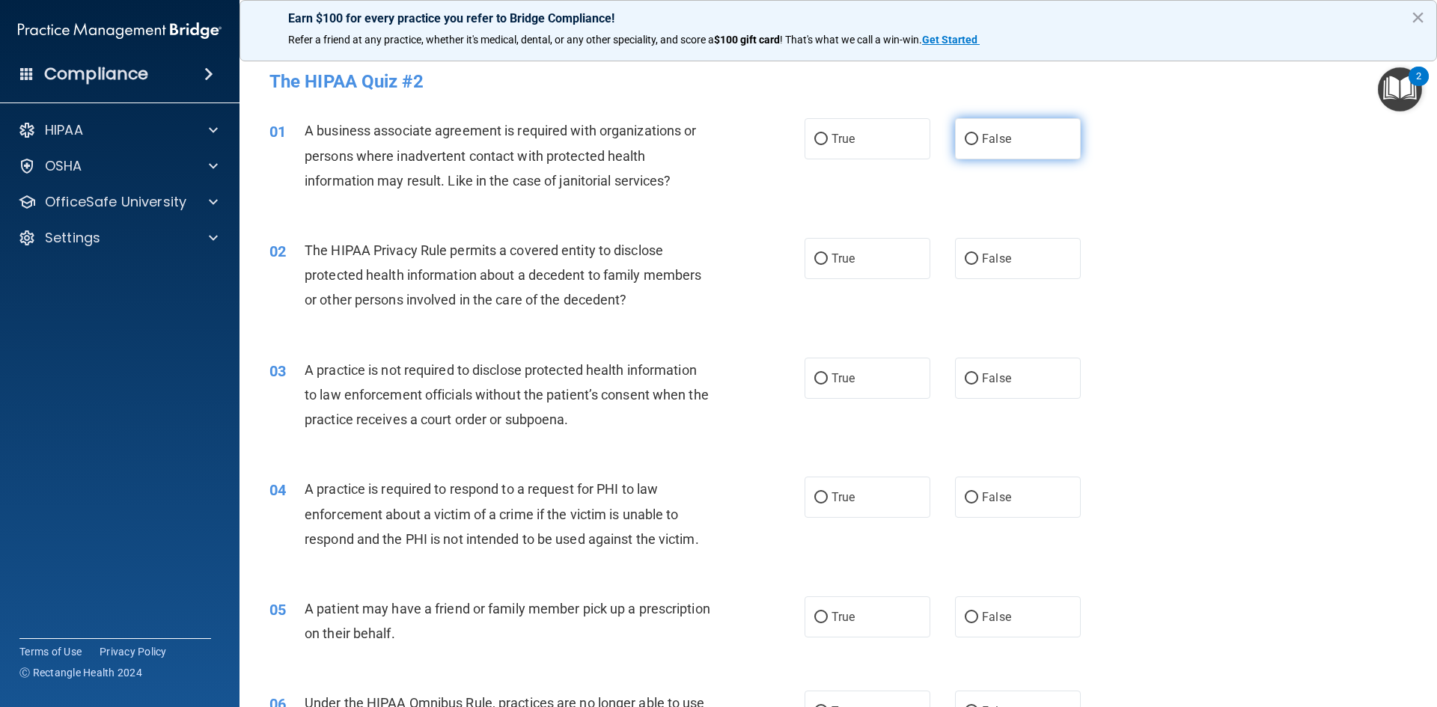
click at [982, 138] on span "False" at bounding box center [996, 139] width 29 height 14
click at [977, 138] on input "False" at bounding box center [971, 139] width 13 height 11
radio input "true"
click at [816, 258] on input "True" at bounding box center [820, 259] width 13 height 11
radio input "true"
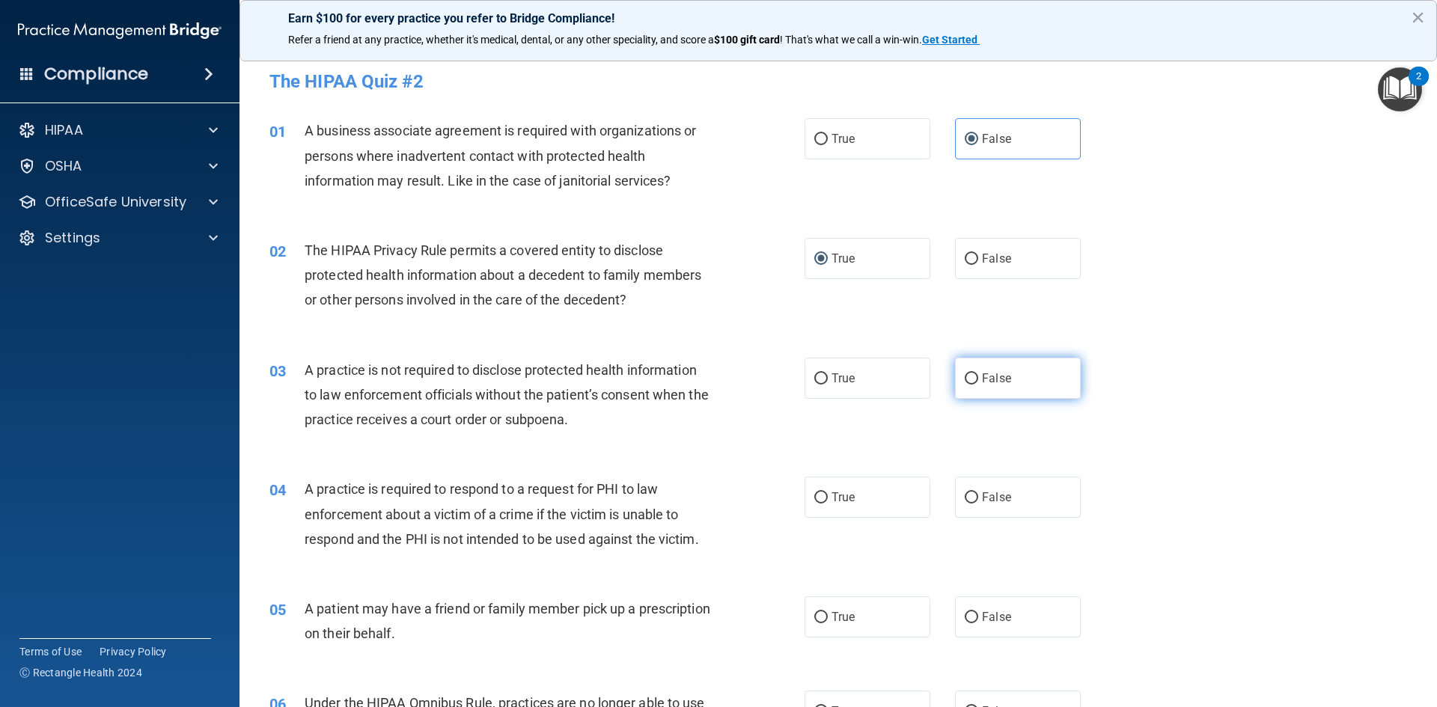
click at [965, 379] on input "False" at bounding box center [971, 379] width 13 height 11
radio input "true"
click at [814, 493] on input "True" at bounding box center [820, 498] width 13 height 11
radio input "true"
click at [817, 618] on input "True" at bounding box center [820, 617] width 13 height 11
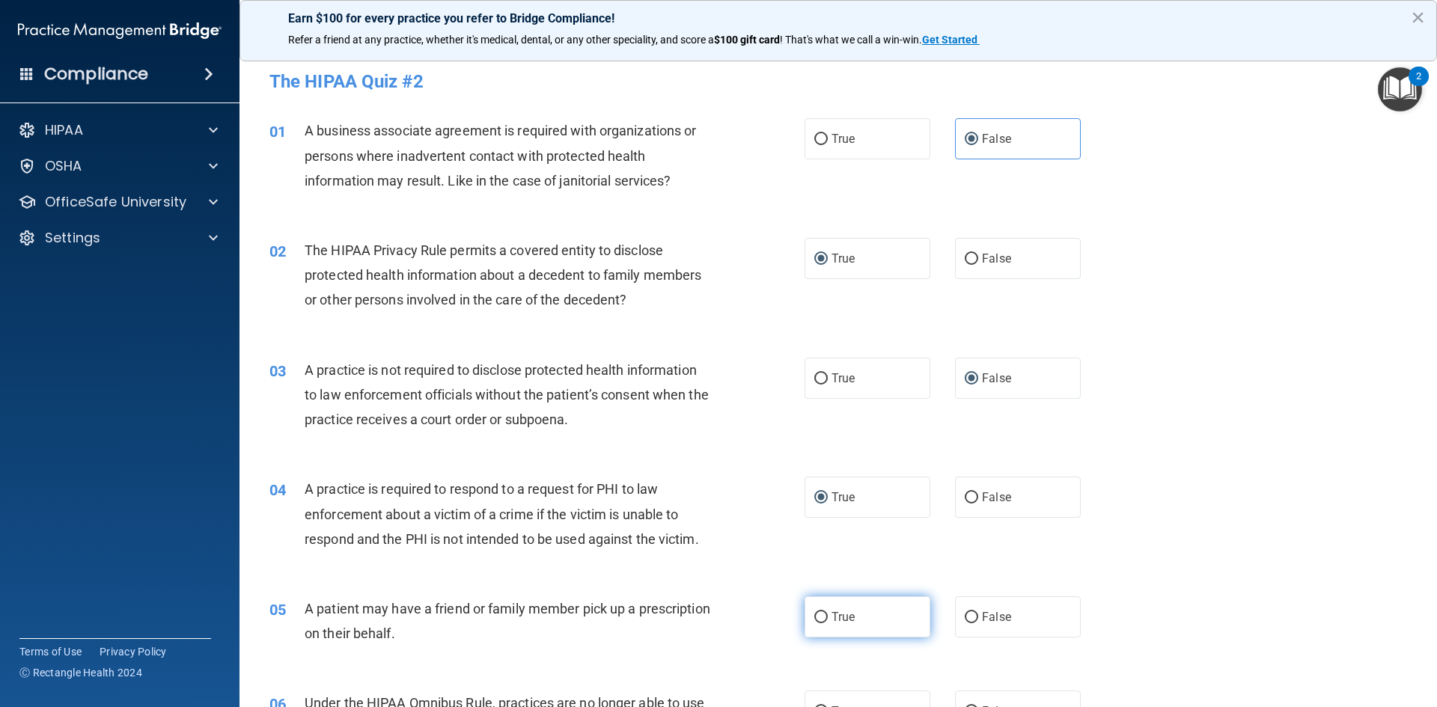
radio input "true"
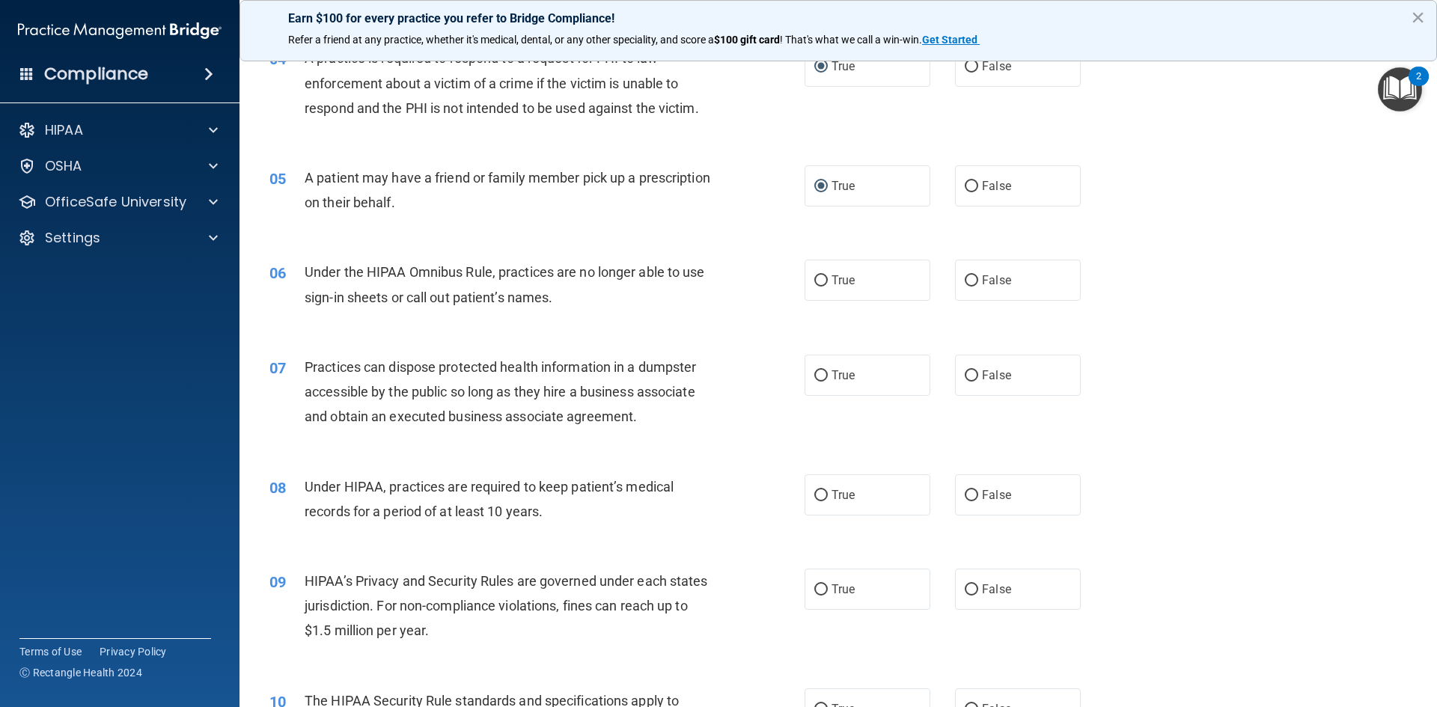
scroll to position [455, 0]
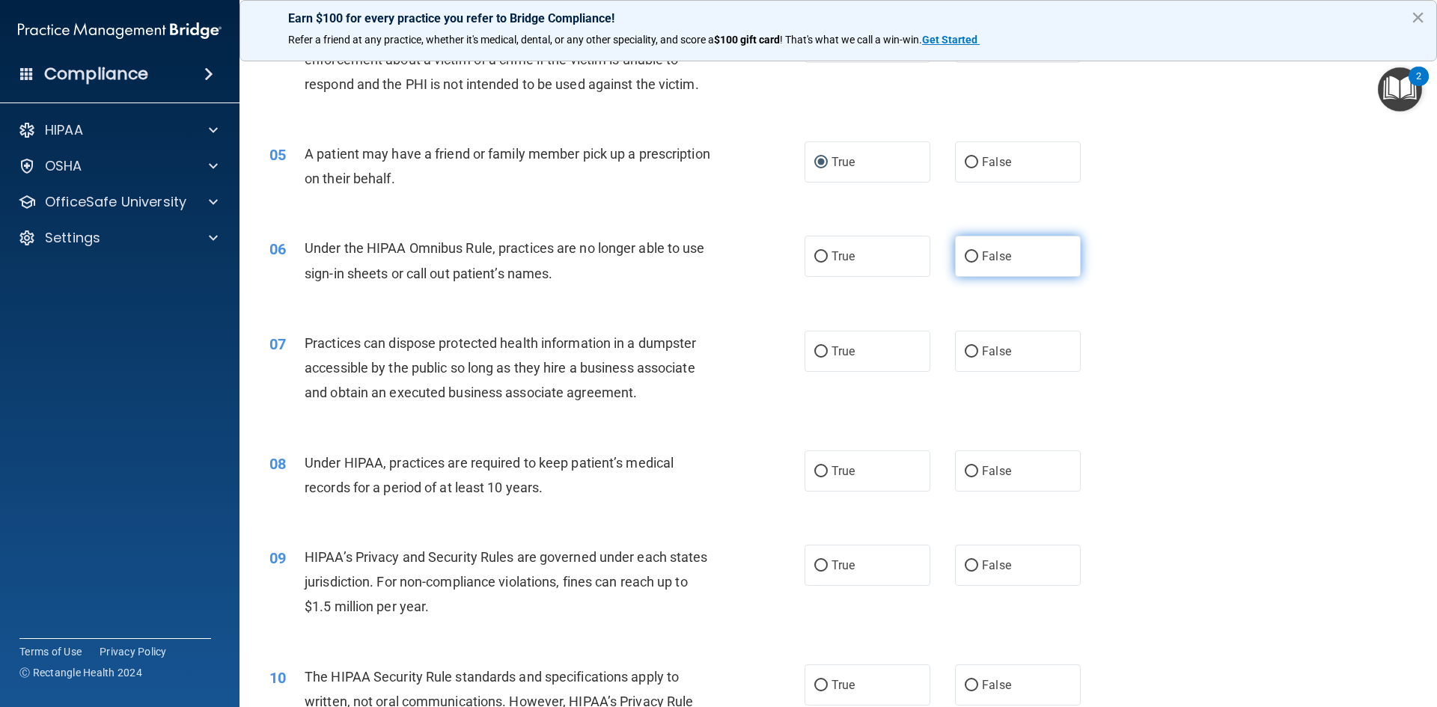
click at [965, 257] on input "False" at bounding box center [971, 257] width 13 height 11
radio input "true"
click at [965, 356] on input "False" at bounding box center [971, 352] width 13 height 11
radio input "true"
click at [972, 469] on label "False" at bounding box center [1018, 471] width 126 height 41
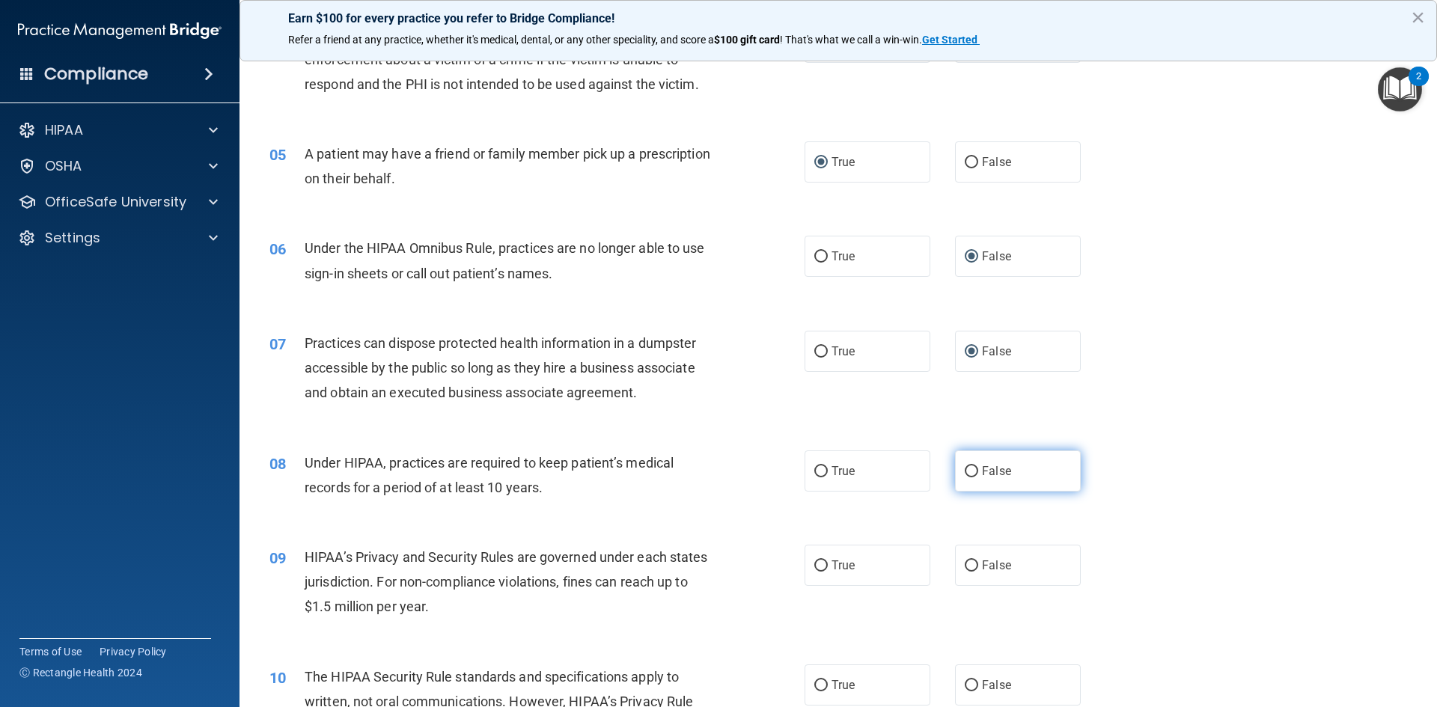
click at [972, 469] on input "False" at bounding box center [971, 471] width 13 height 11
radio input "true"
click at [982, 561] on span "False" at bounding box center [996, 565] width 29 height 14
click at [975, 561] on input "False" at bounding box center [971, 566] width 13 height 11
radio input "true"
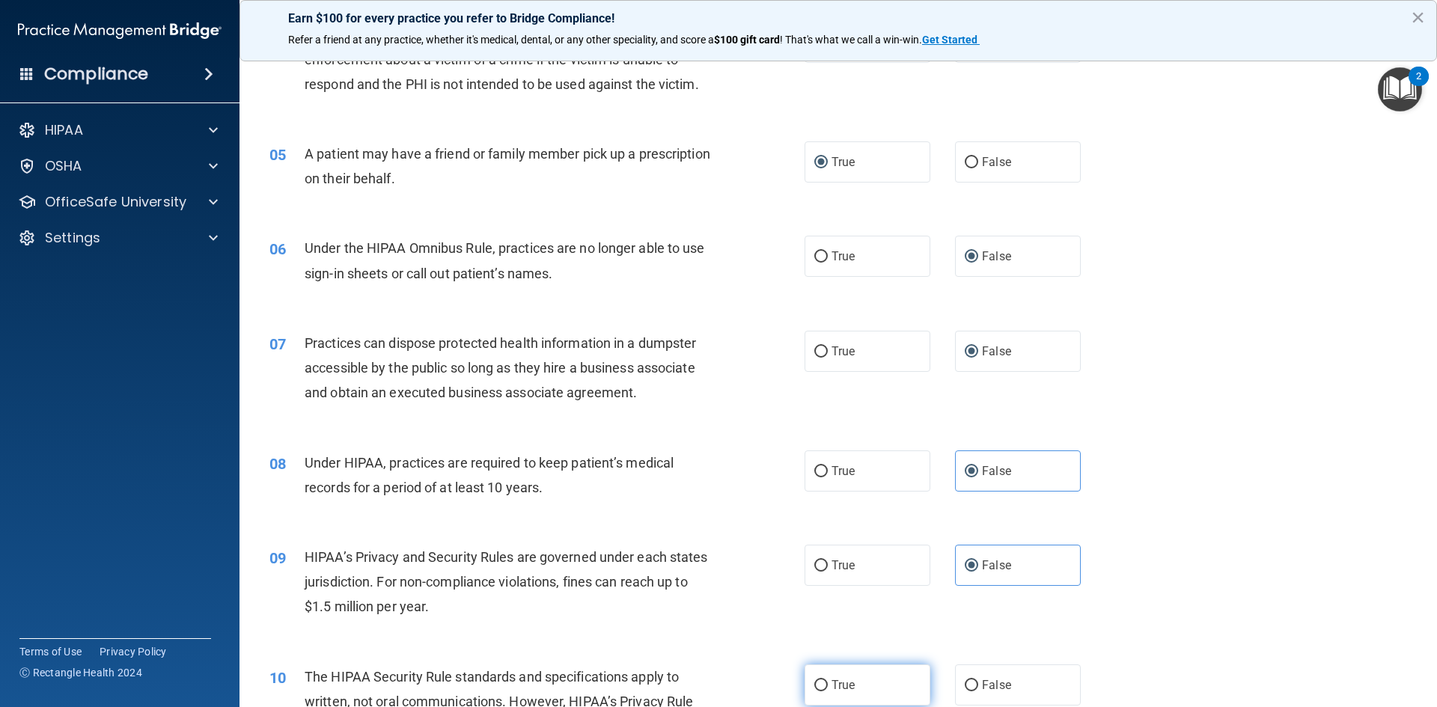
click at [832, 684] on span "True" at bounding box center [843, 685] width 23 height 14
click at [828, 684] on input "True" at bounding box center [820, 685] width 13 height 11
radio input "true"
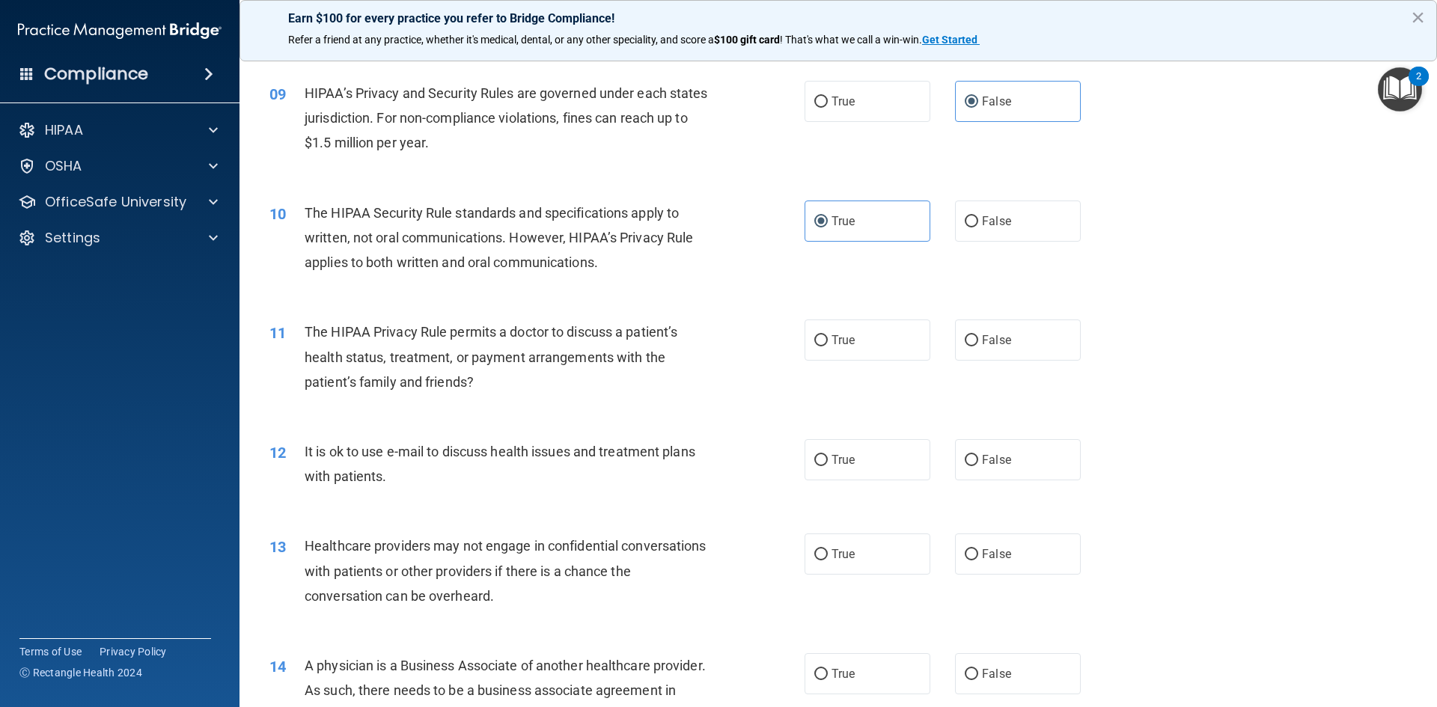
scroll to position [903, 0]
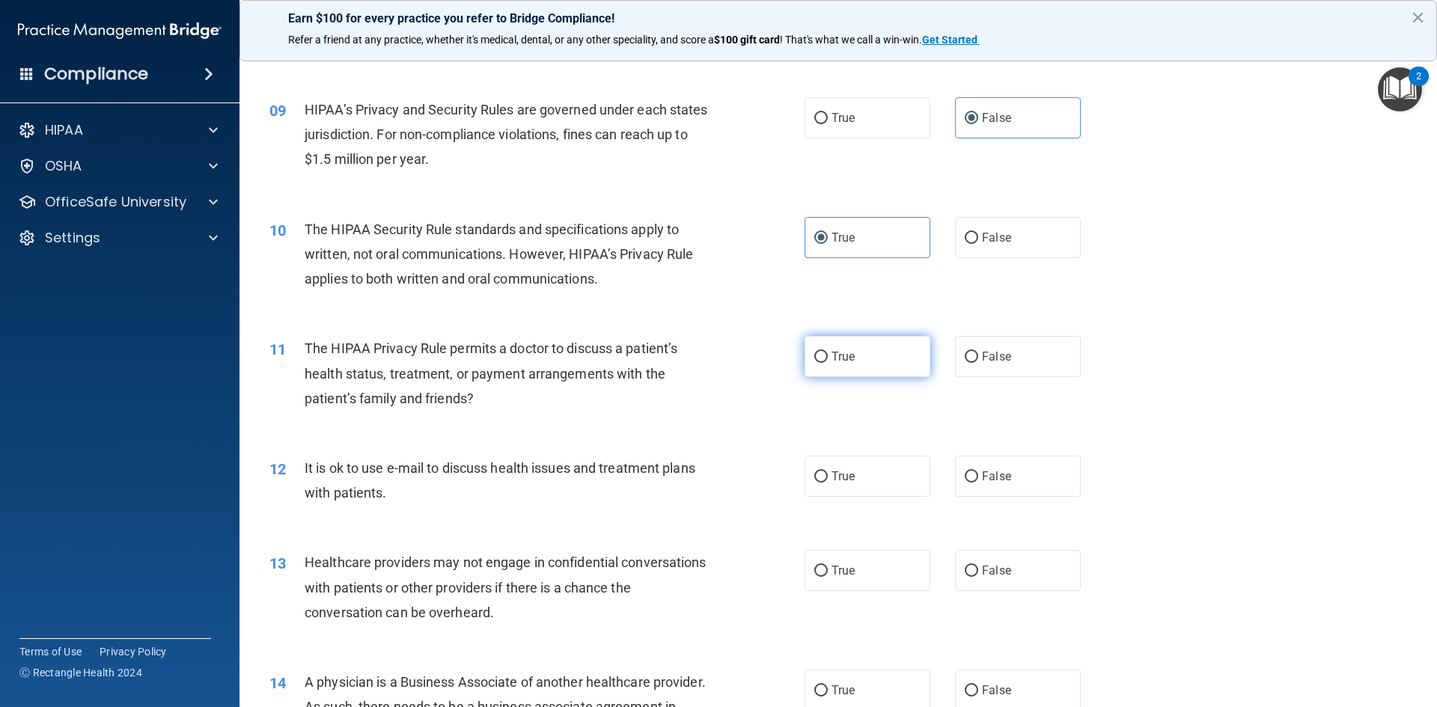
click at [818, 359] on input "True" at bounding box center [820, 357] width 13 height 11
radio input "true"
click at [814, 482] on input "True" at bounding box center [820, 477] width 13 height 11
radio input "true"
click at [965, 571] on input "False" at bounding box center [971, 571] width 13 height 11
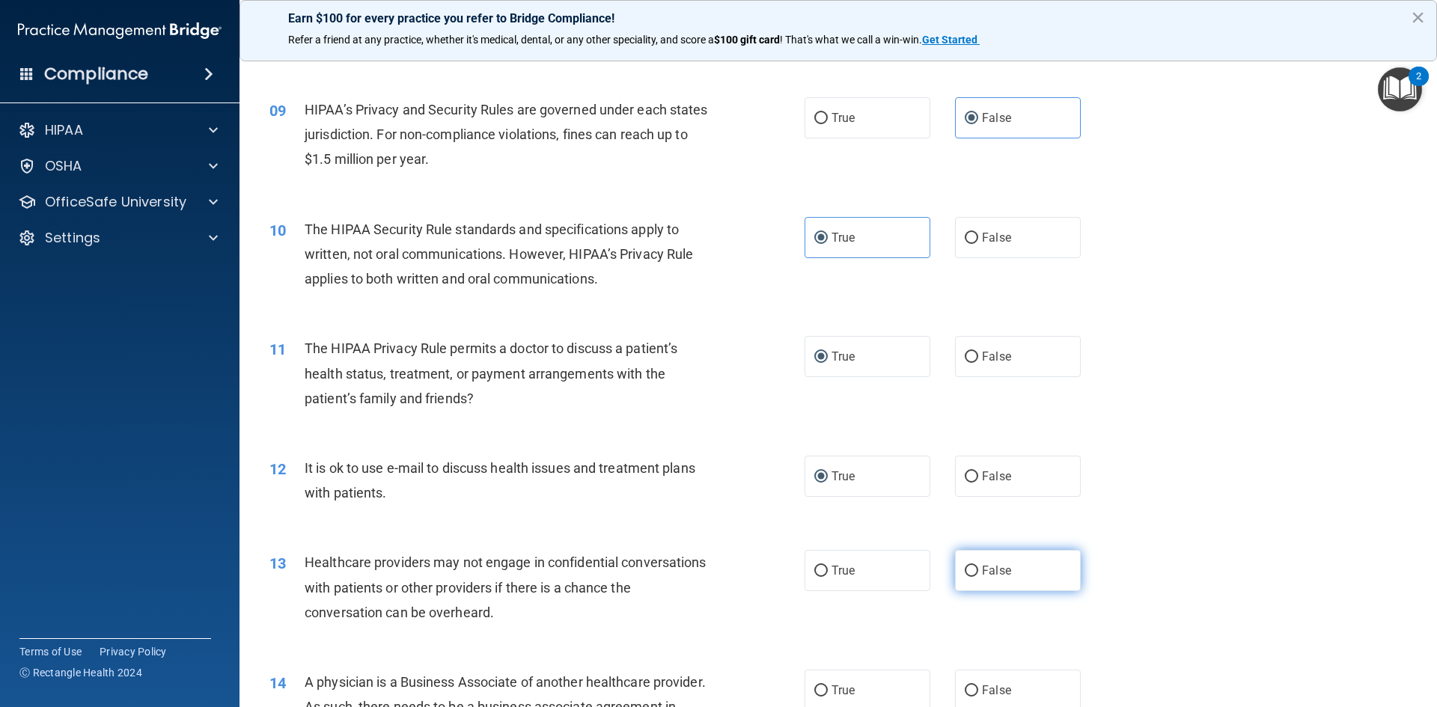
radio input "true"
click at [957, 687] on label "False" at bounding box center [1018, 690] width 126 height 41
click at [965, 687] on input "False" at bounding box center [971, 691] width 13 height 11
radio input "true"
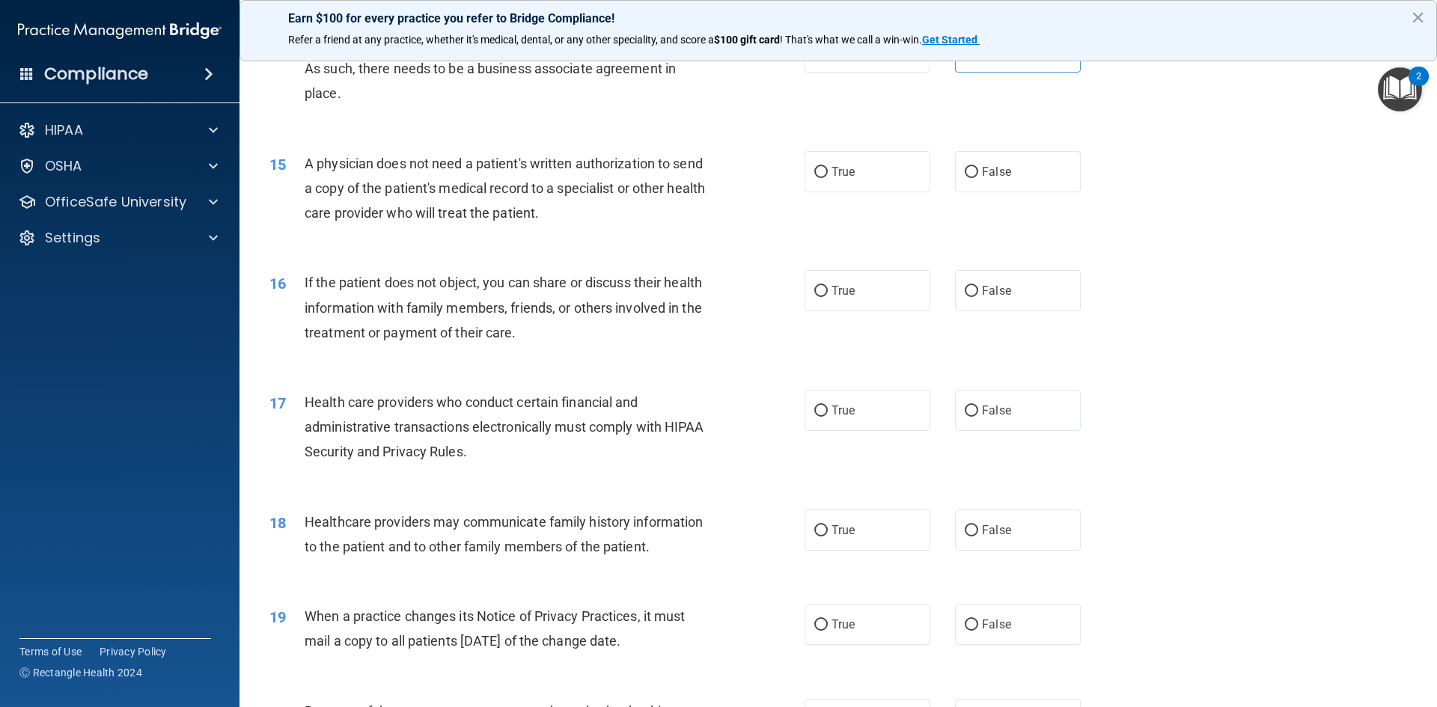
scroll to position [1549, 0]
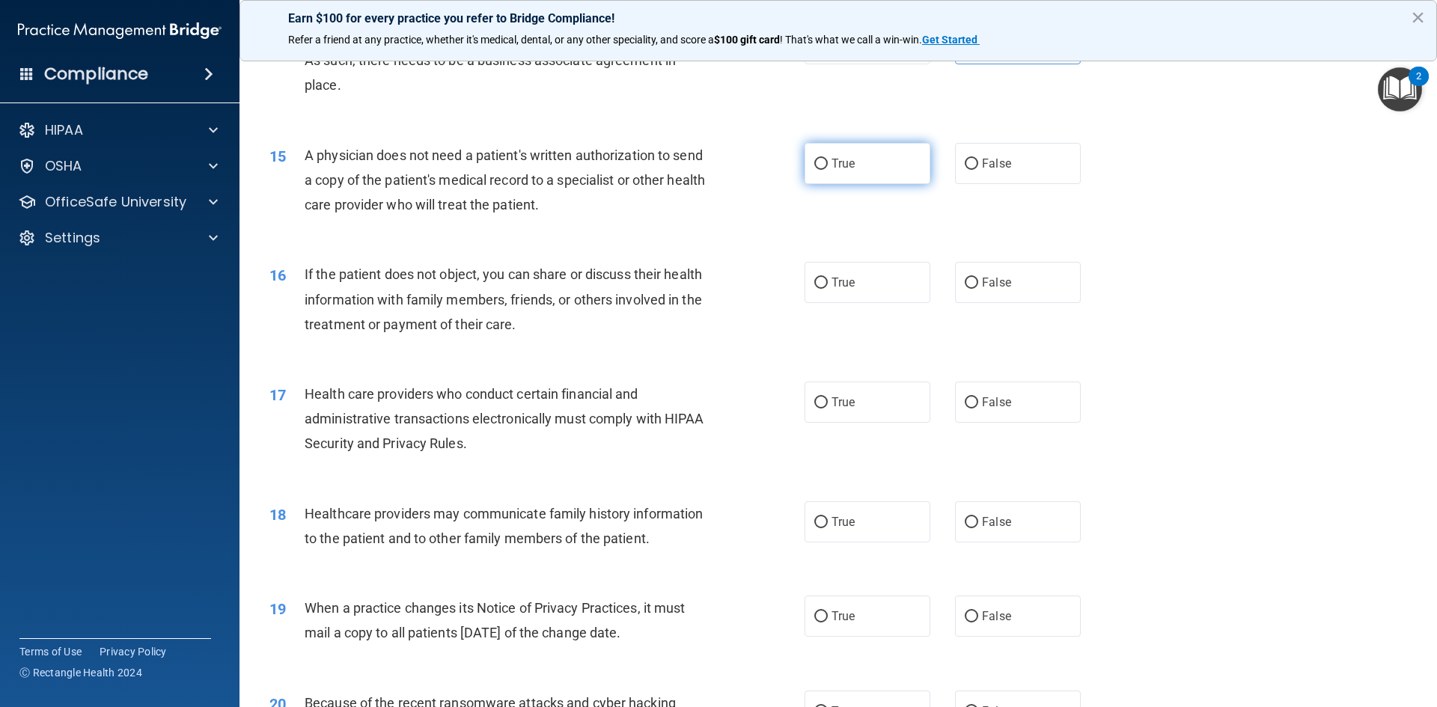
click at [823, 171] on label "True" at bounding box center [868, 163] width 126 height 41
click at [823, 170] on input "True" at bounding box center [820, 164] width 13 height 11
radio input "true"
click at [819, 281] on input "True" at bounding box center [820, 283] width 13 height 11
radio input "true"
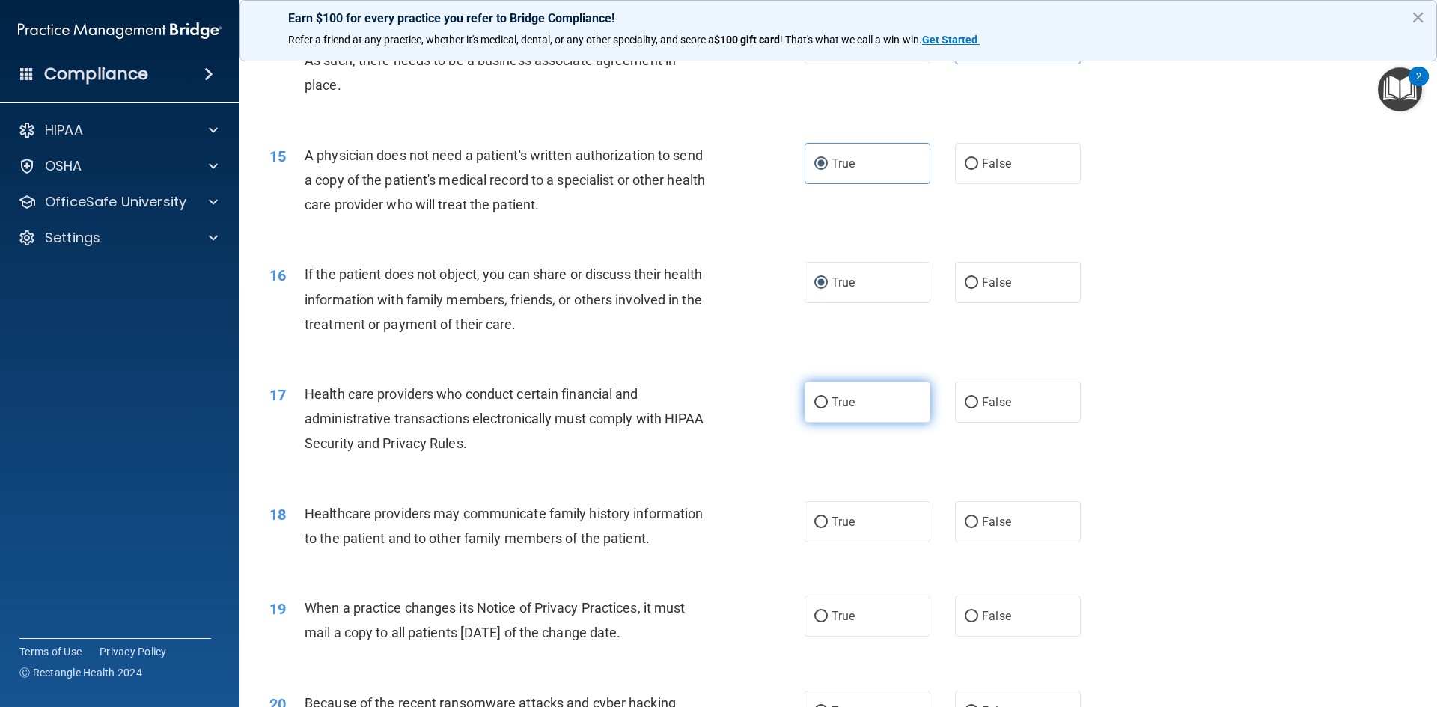
click at [816, 406] on input "True" at bounding box center [820, 402] width 13 height 11
radio input "true"
click at [972, 528] on label "False" at bounding box center [1018, 522] width 126 height 41
click at [972, 528] on input "False" at bounding box center [971, 522] width 13 height 11
radio input "true"
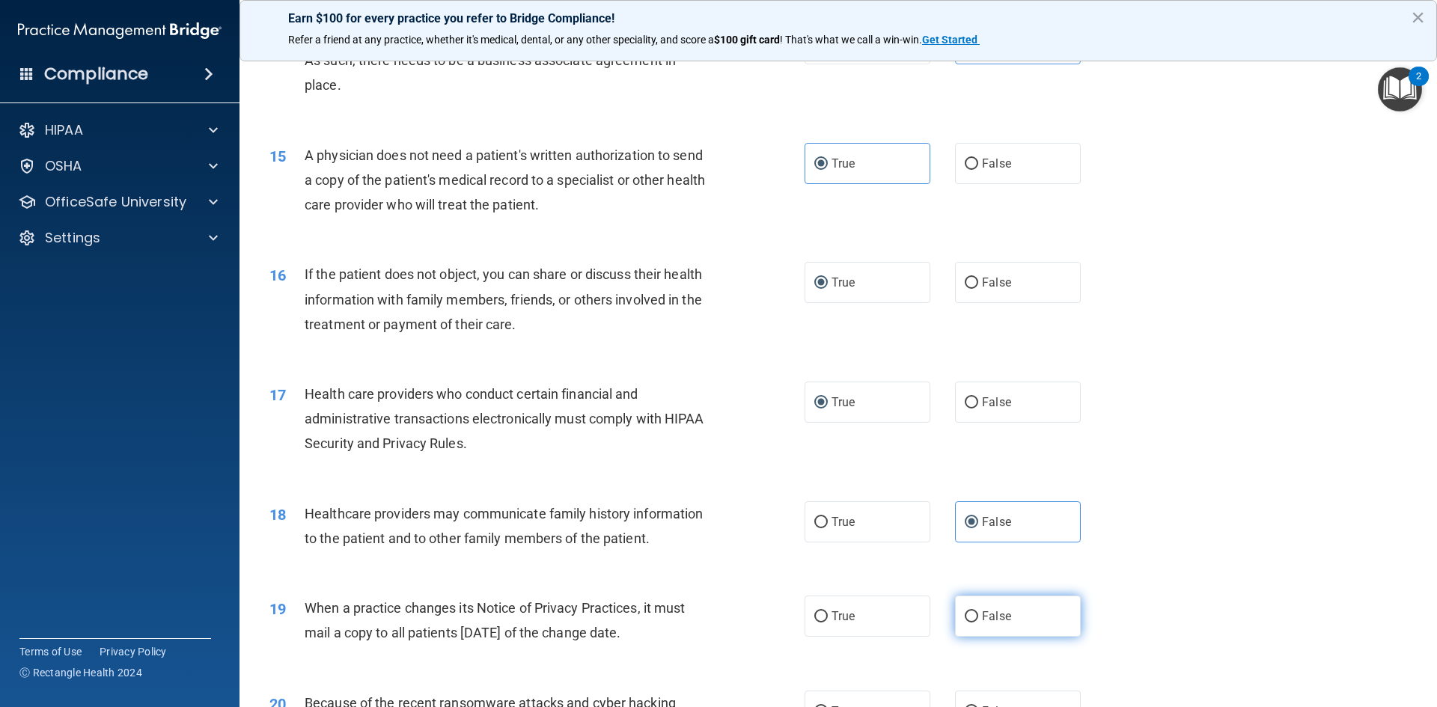
click at [967, 613] on input "False" at bounding box center [971, 617] width 13 height 11
radio input "true"
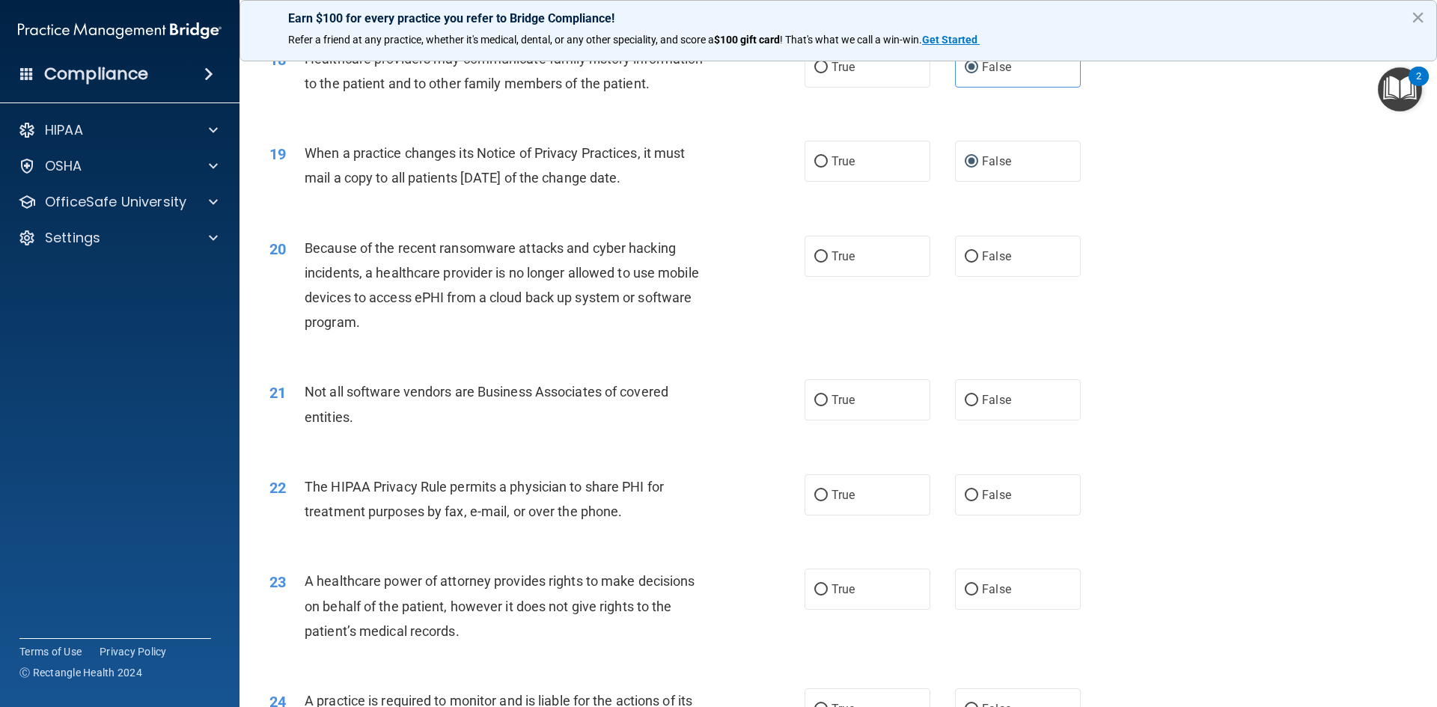
scroll to position [2025, 0]
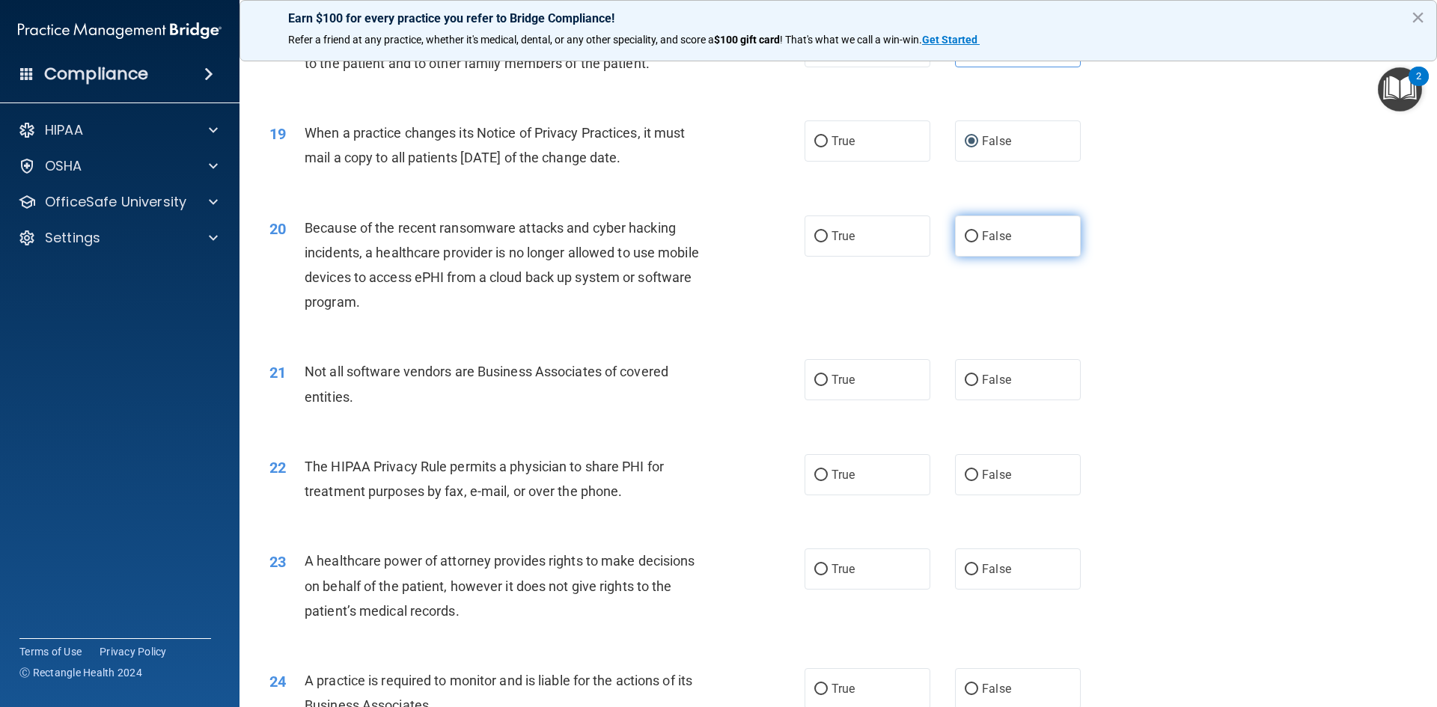
click at [969, 230] on label "False" at bounding box center [1018, 236] width 126 height 41
click at [969, 231] on input "False" at bounding box center [971, 236] width 13 height 11
radio input "true"
click at [832, 378] on span "True" at bounding box center [843, 380] width 23 height 14
click at [827, 378] on input "True" at bounding box center [820, 380] width 13 height 11
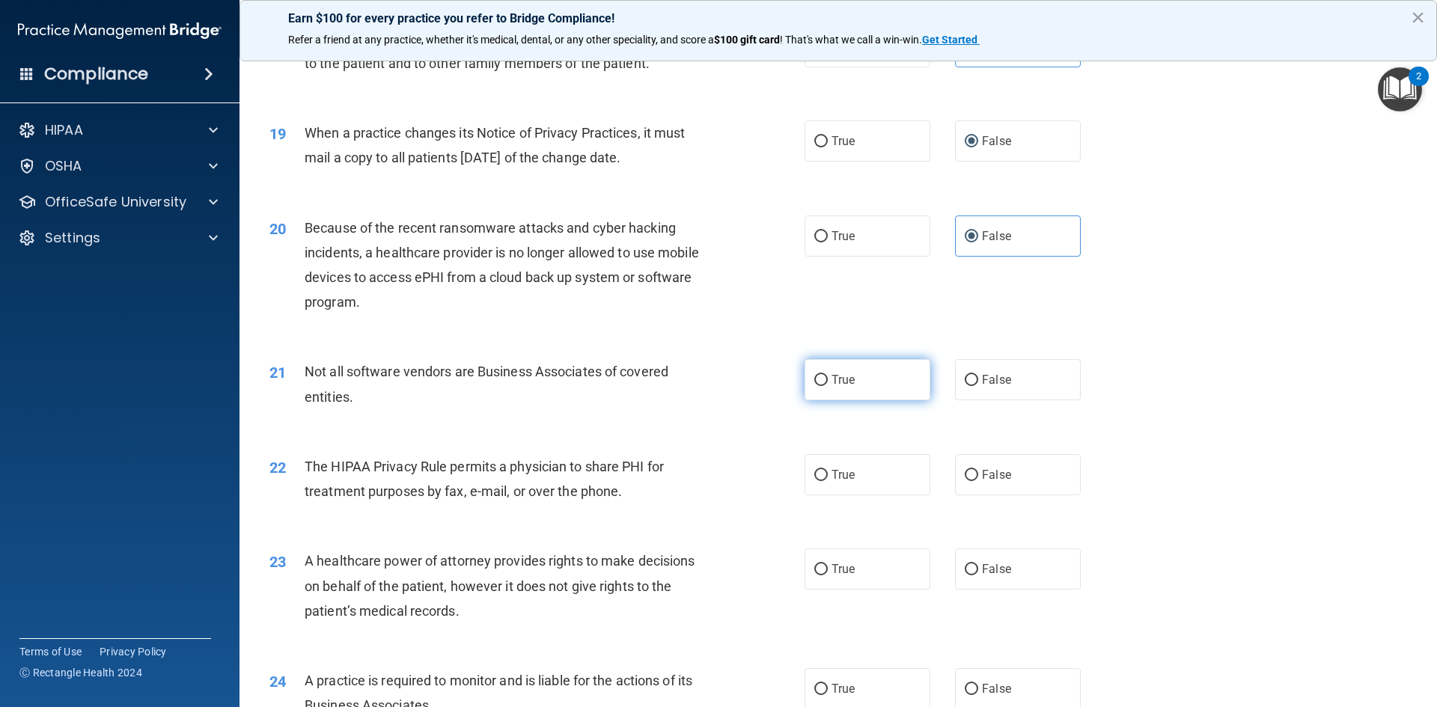
radio input "true"
click at [814, 481] on input "True" at bounding box center [820, 475] width 13 height 11
radio input "true"
click at [969, 585] on label "False" at bounding box center [1018, 569] width 126 height 41
click at [969, 576] on input "False" at bounding box center [971, 569] width 13 height 11
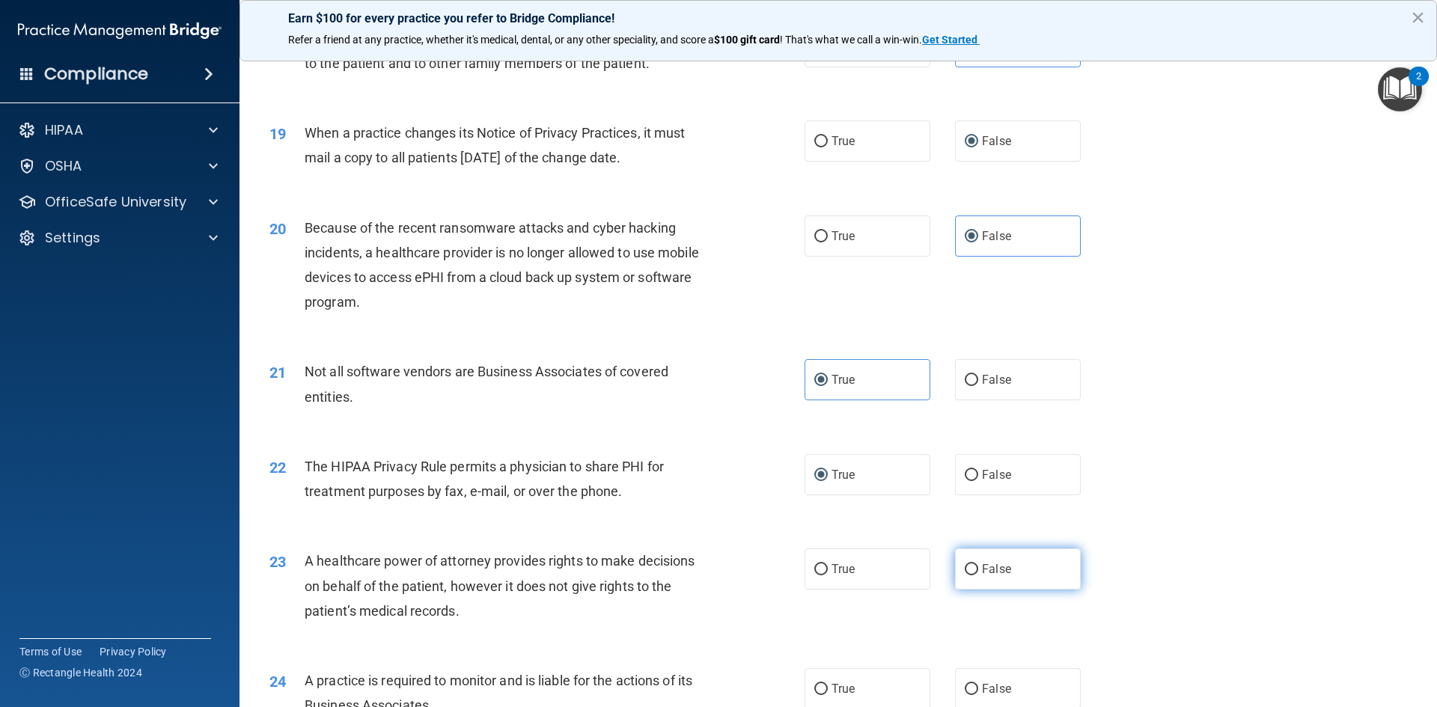
radio input "true"
click at [969, 686] on input "False" at bounding box center [971, 689] width 13 height 11
radio input "true"
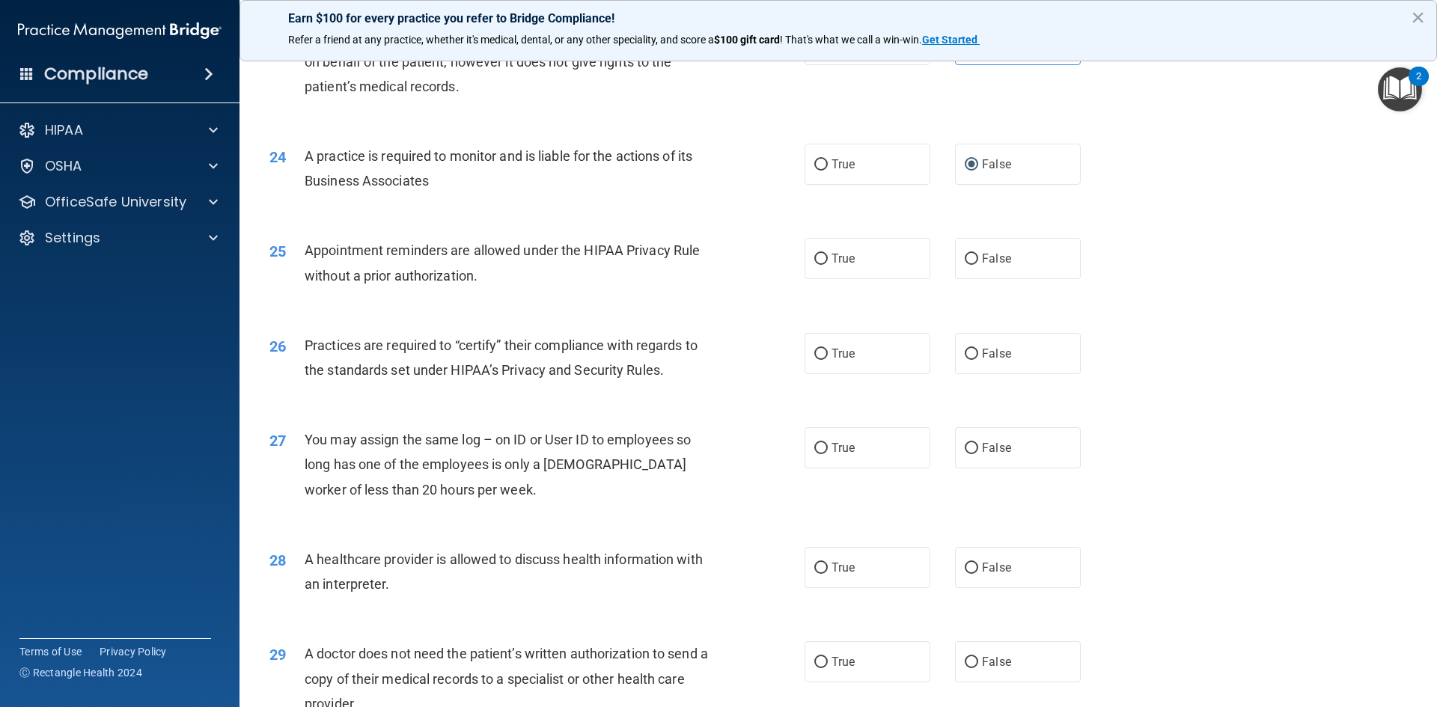
scroll to position [2558, 0]
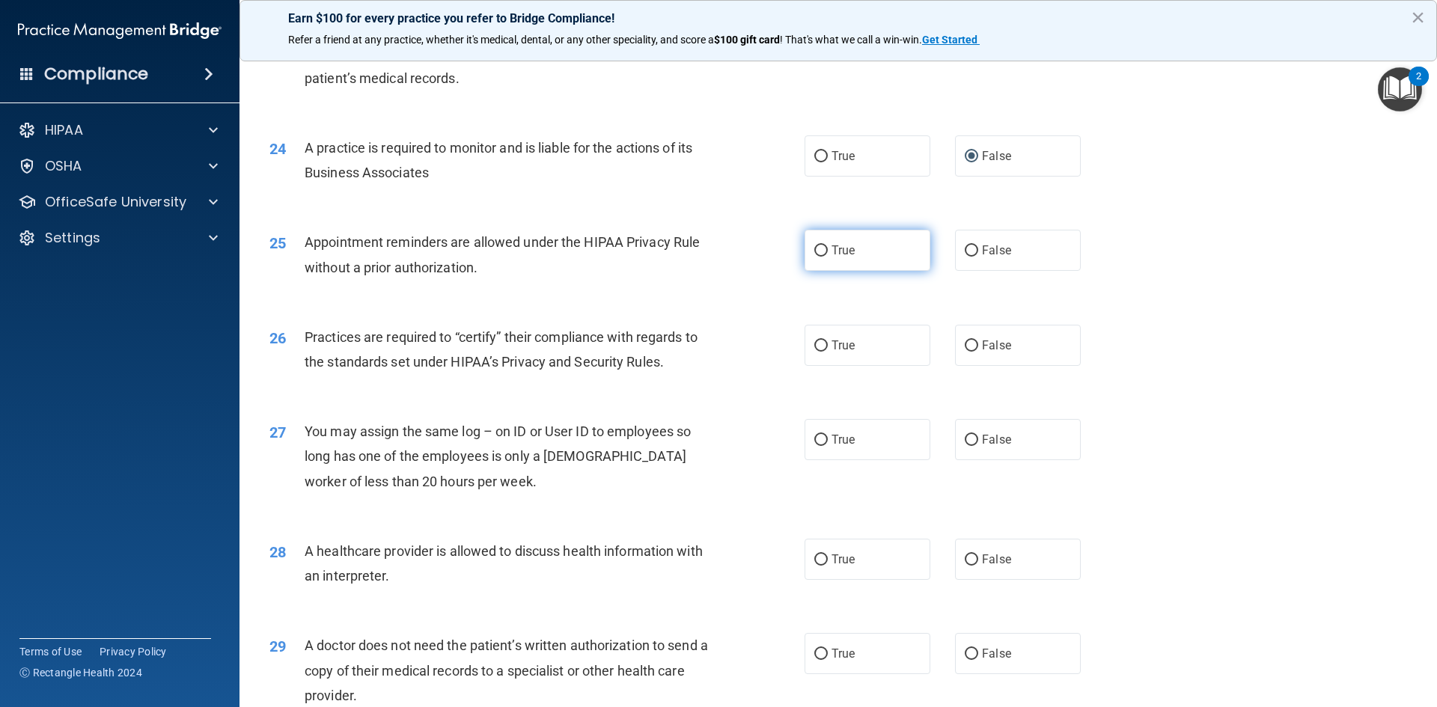
click at [814, 252] on input "True" at bounding box center [820, 251] width 13 height 11
radio input "true"
click at [968, 341] on input "False" at bounding box center [971, 346] width 13 height 11
radio input "true"
click at [965, 443] on input "False" at bounding box center [971, 440] width 13 height 11
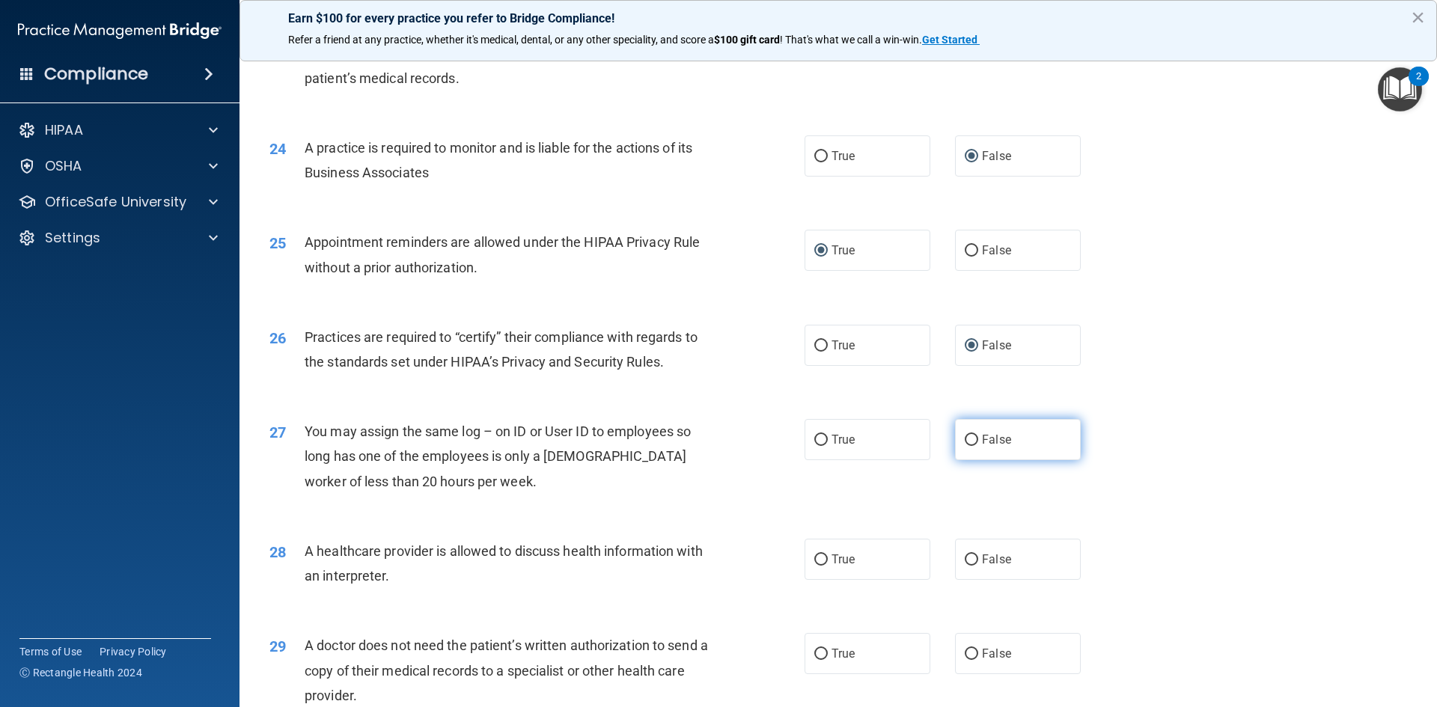
radio input "true"
drag, startPoint x: 820, startPoint y: 561, endPoint x: 809, endPoint y: 581, distance: 22.5
click at [820, 562] on input "True" at bounding box center [820, 560] width 13 height 11
radio input "true"
click at [822, 653] on input "True" at bounding box center [820, 654] width 13 height 11
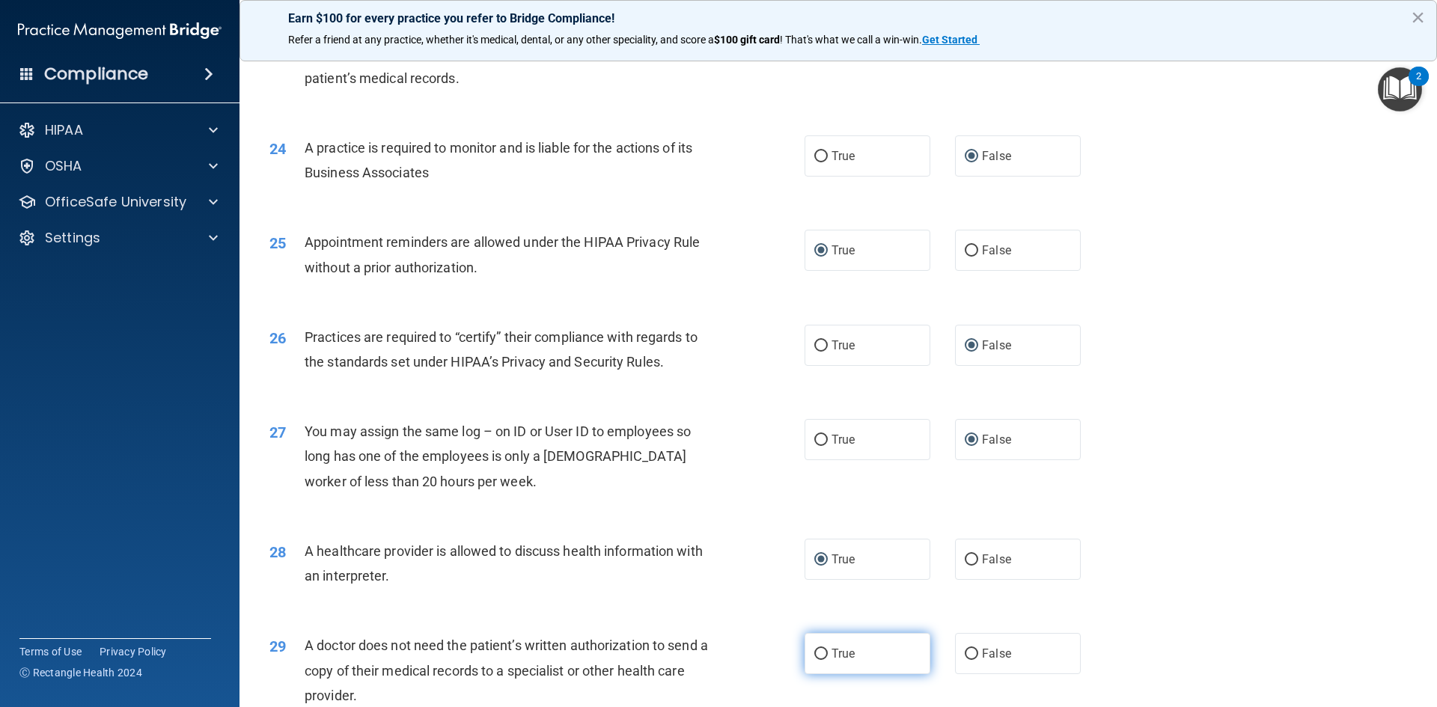
radio input "true"
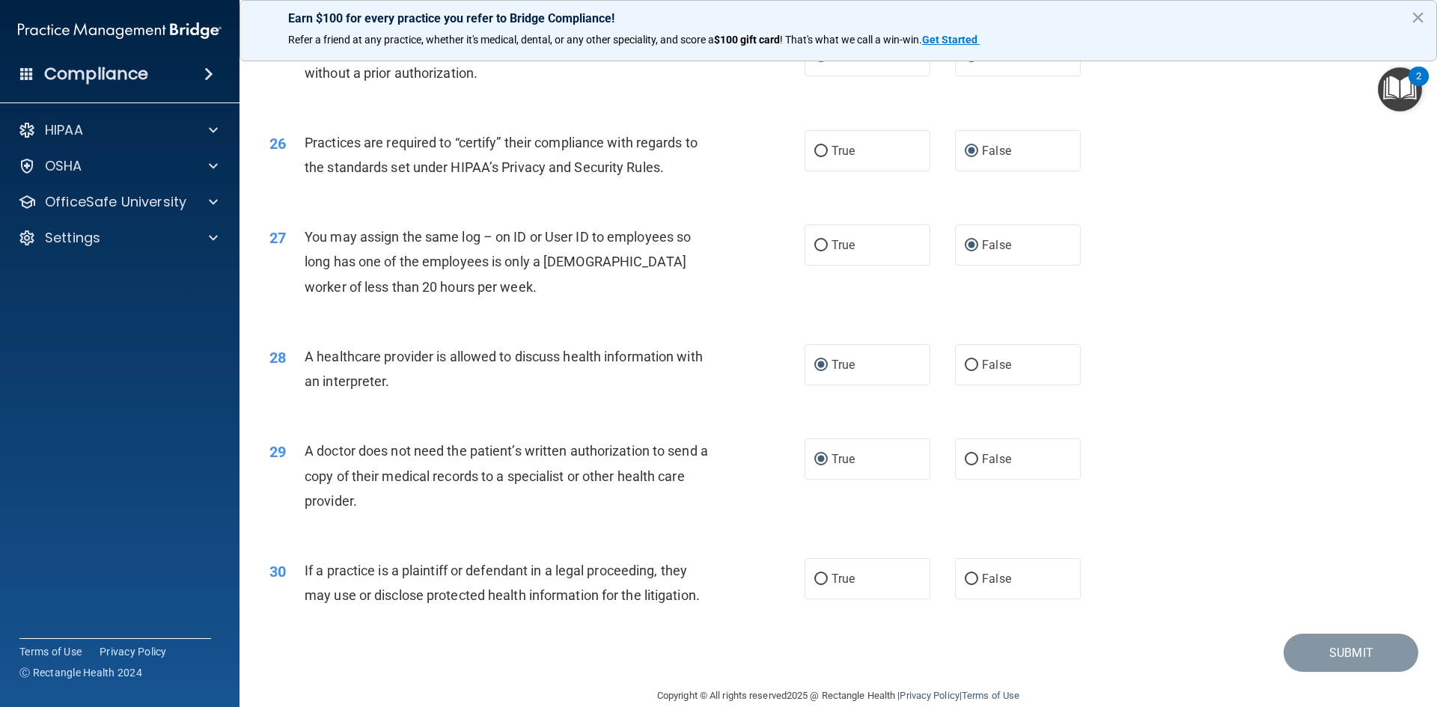
scroll to position [2777, 0]
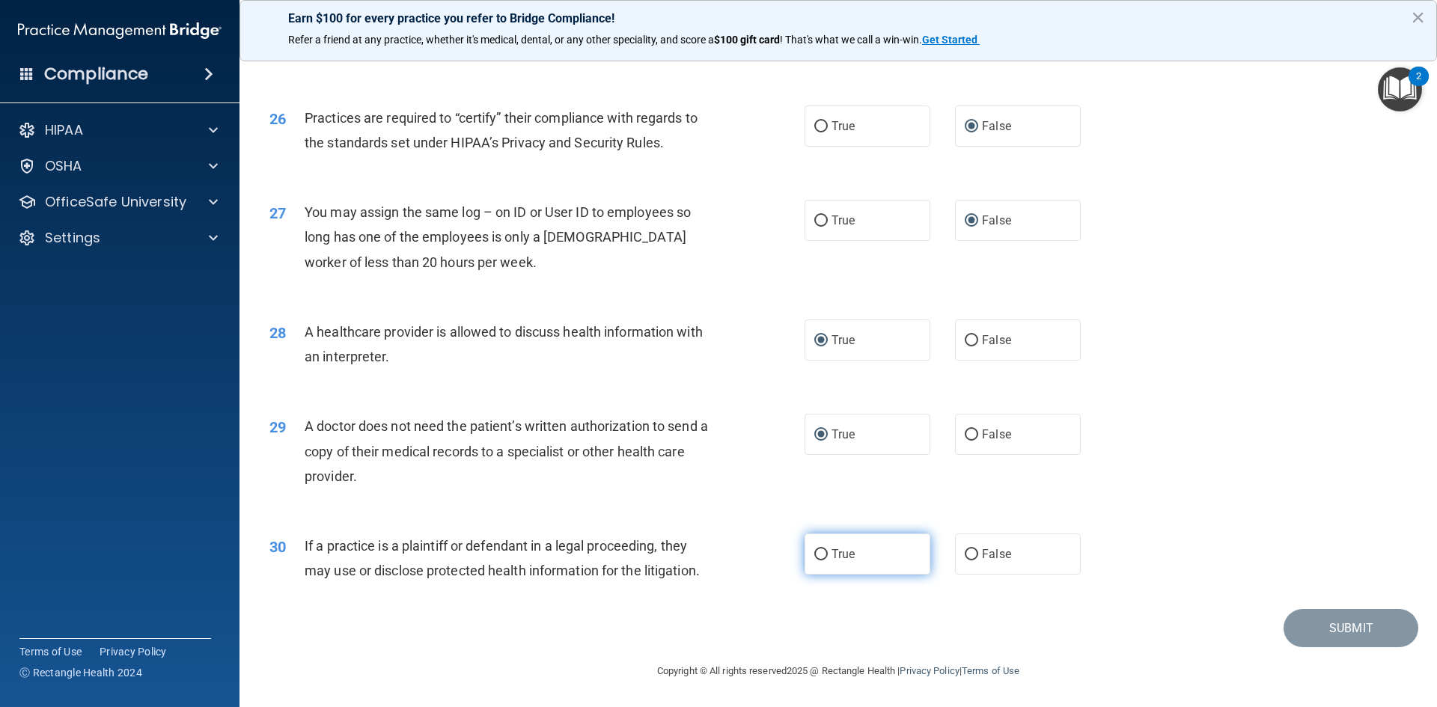
click at [822, 555] on input "True" at bounding box center [820, 554] width 13 height 11
radio input "true"
click at [1317, 625] on button "Submit" at bounding box center [1351, 628] width 135 height 38
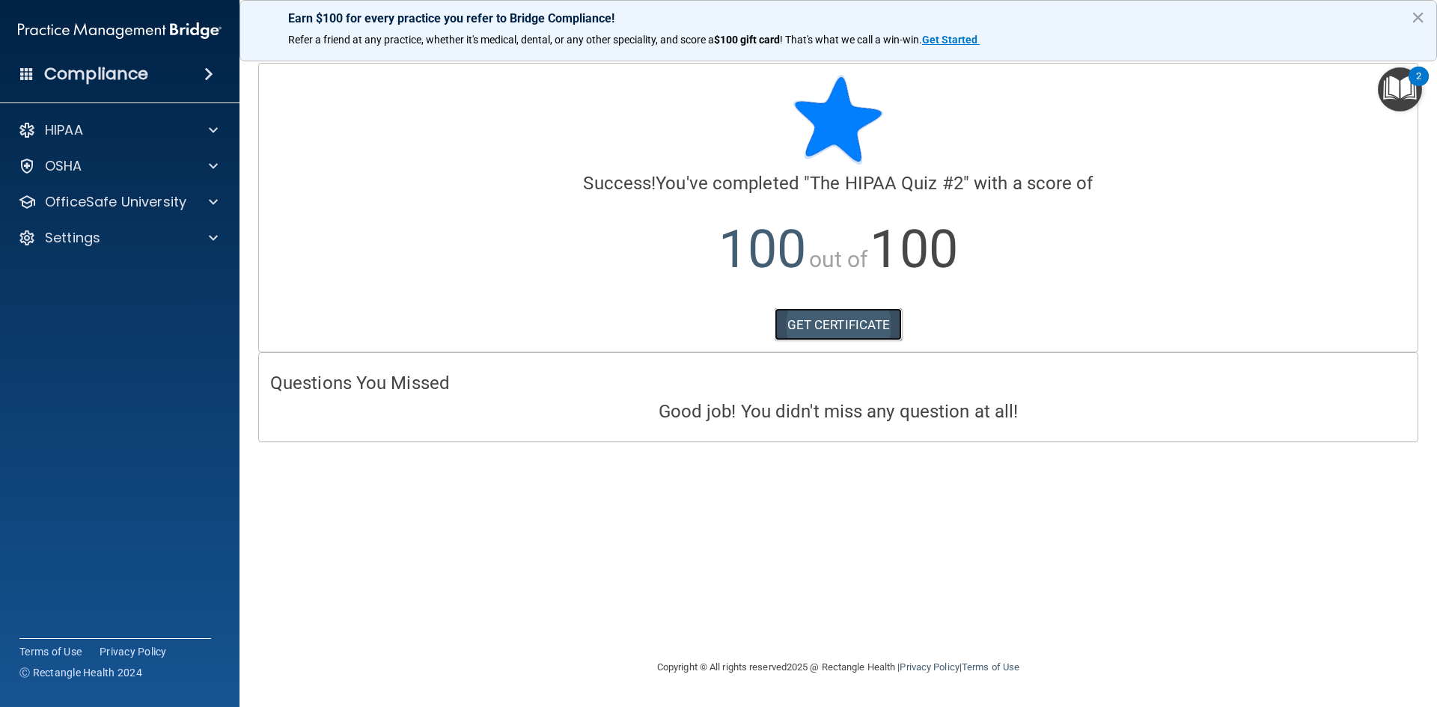
click at [862, 329] on link "GET CERTIFICATE" at bounding box center [839, 324] width 128 height 33
